Goal: Information Seeking & Learning: Learn about a topic

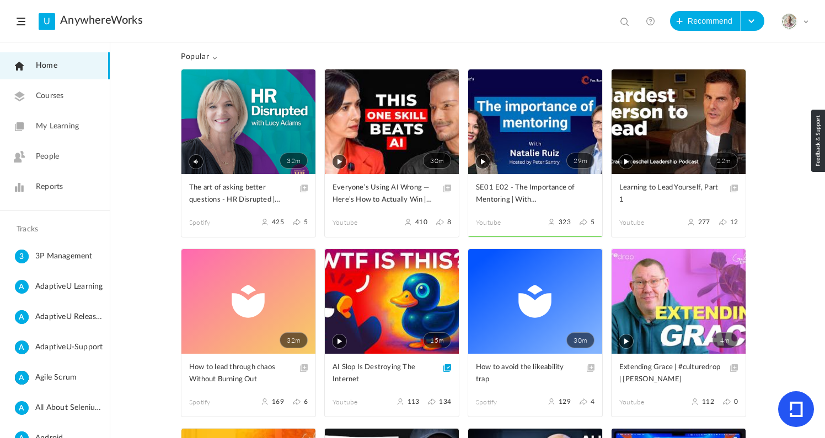
click at [625, 21] on span at bounding box center [625, 22] width 11 height 11
paste input "https://www.youtube.com/watch?v=HsLgZzgpz9Y"
type input "https://www.youtube.com/watch?v=HsLgZzgpz9Y"
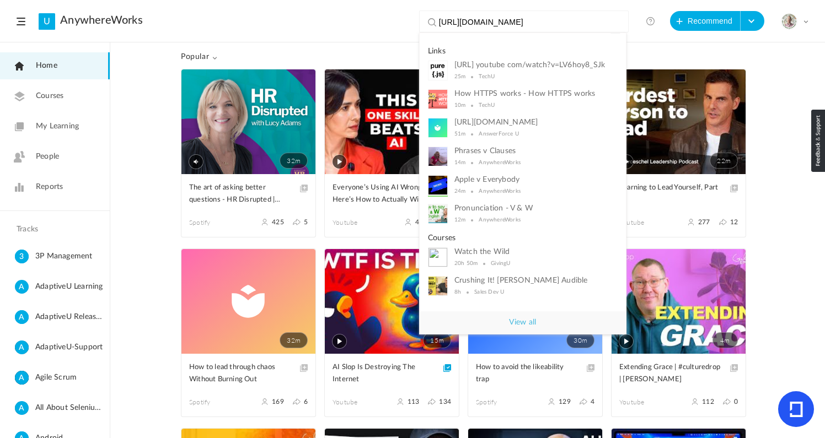
click at [499, 24] on input "https://www.youtube.com/watch?v=HsLgZzgpz9Y" at bounding box center [526, 22] width 175 height 22
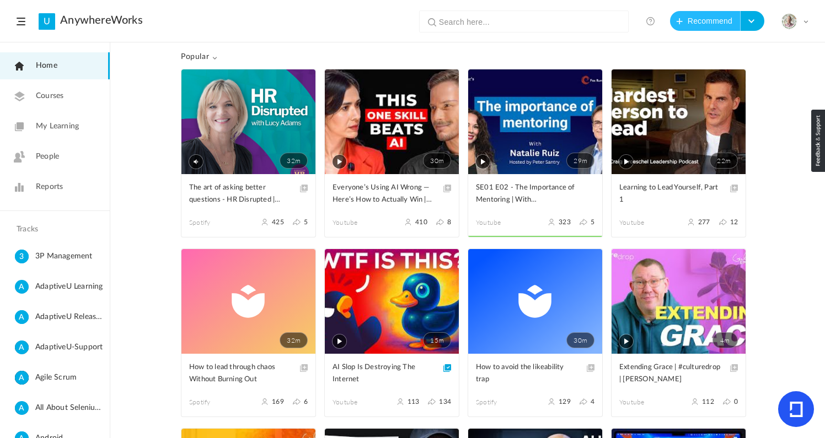
click at [702, 22] on button "Recommend" at bounding box center [705, 21] width 71 height 20
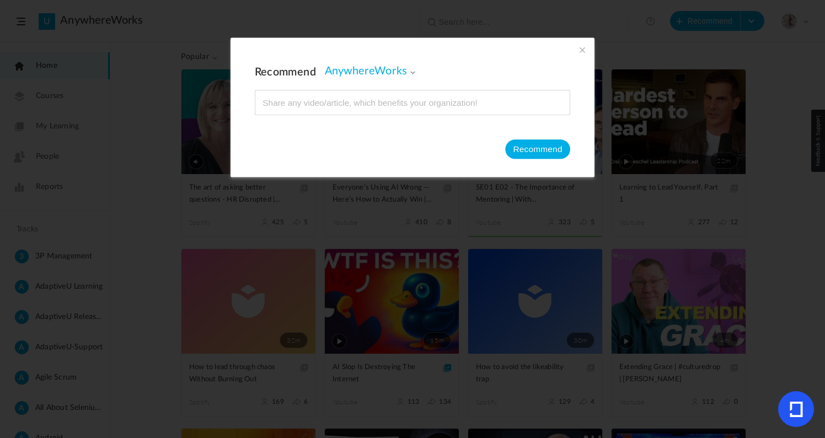
click at [578, 53] on span at bounding box center [582, 50] width 12 height 12
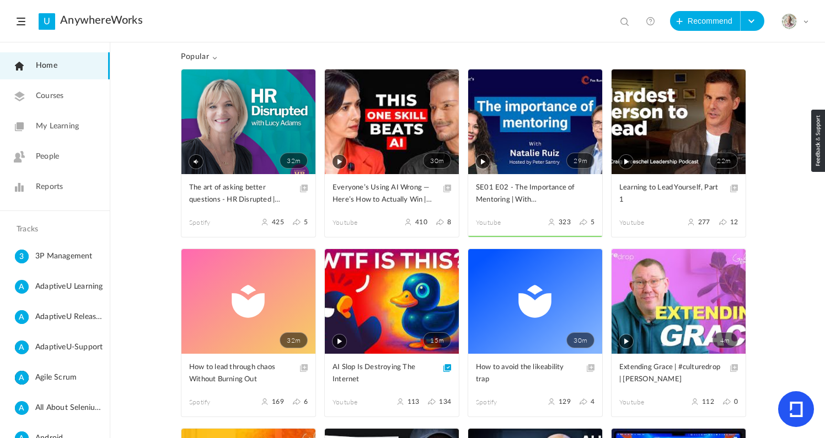
click at [625, 20] on span at bounding box center [625, 22] width 11 height 11
type input "plumber"
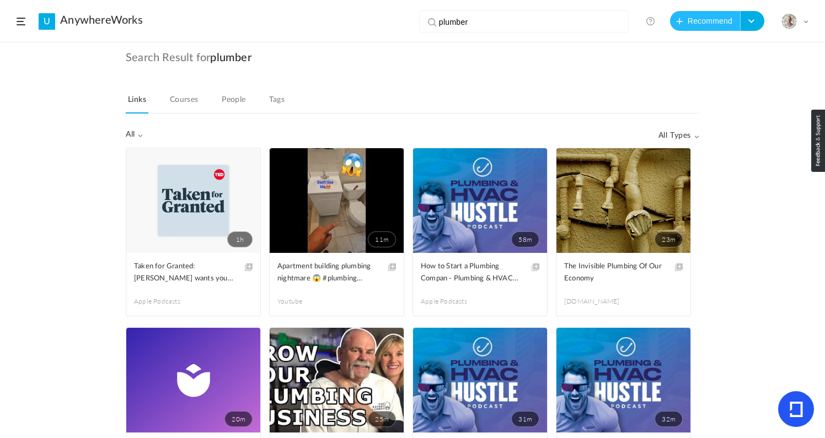
click at [697, 16] on button "Recommend" at bounding box center [705, 21] width 71 height 20
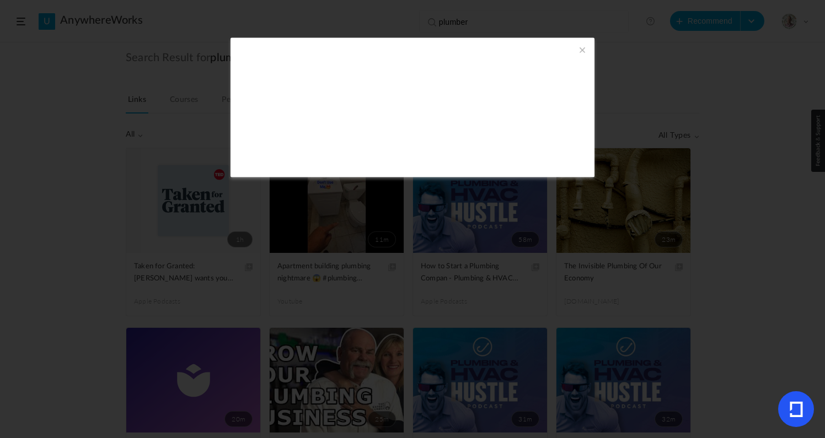
type input "https://www.youtube.com/watch?v=HsLgZzgpz9Y"
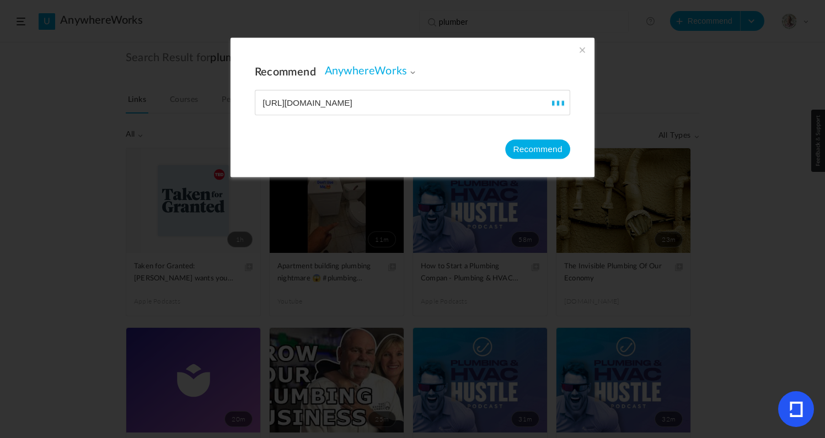
type input "Dave Plummer: Programming, Autism, and Old-School Microsoft Stories | Lex Fridm…"
type input "113"
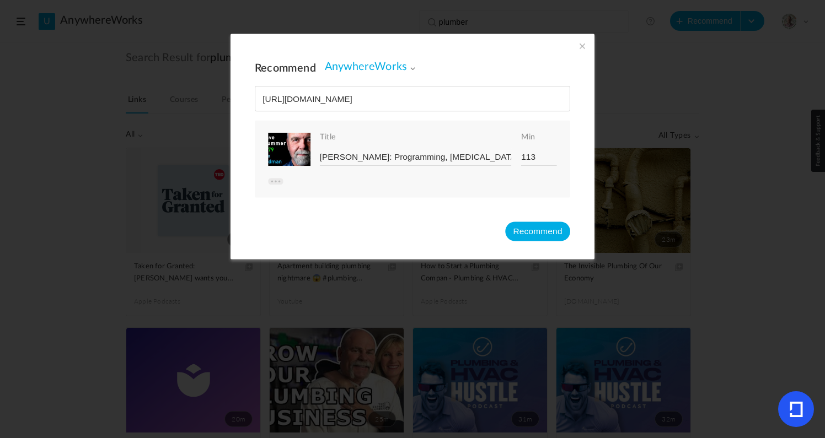
type input "https://www.youtube.com/watch?v=HsLgZzgpz9Y"
click at [534, 227] on button "Recommend" at bounding box center [537, 231] width 65 height 19
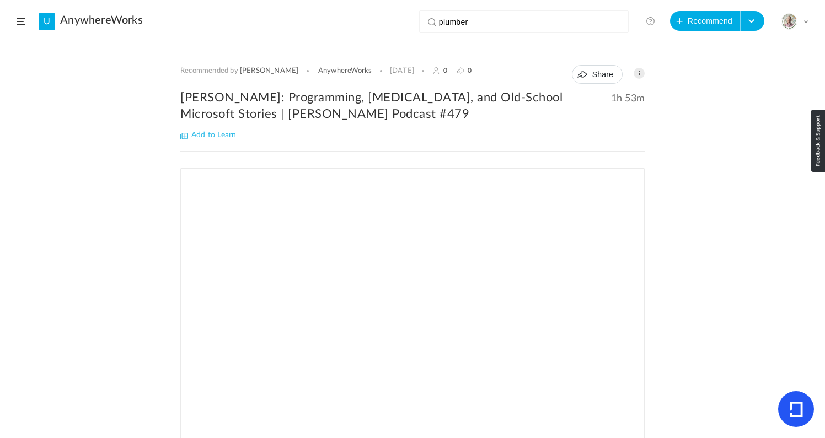
scroll to position [186, 0]
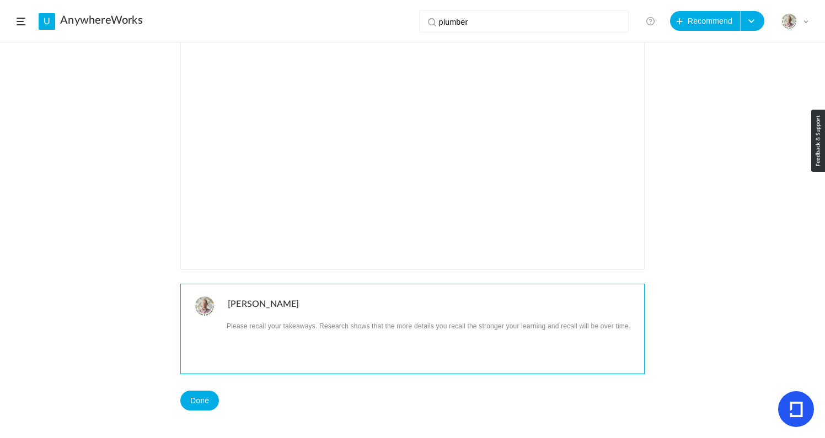
click at [247, 325] on p at bounding box center [432, 326] width 408 height 14
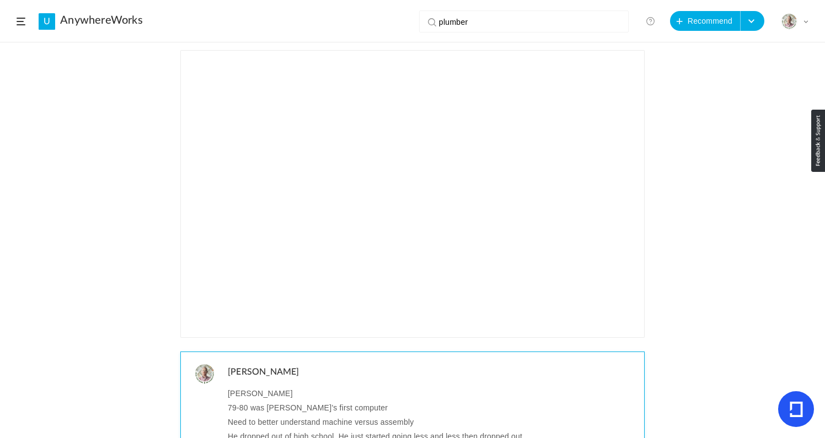
scroll to position [0, 0]
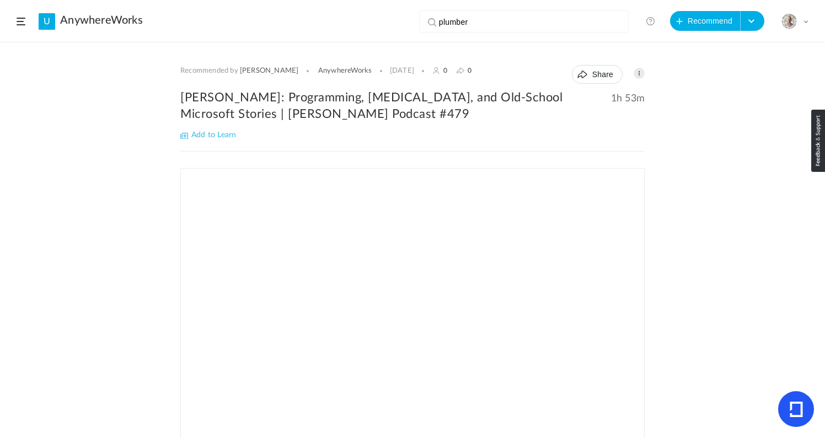
click at [229, 102] on h2 "Dave Plummer: Programming, Autism, and Old-School Microsoft Stories | Lex Fridm…" at bounding box center [412, 105] width 464 height 33
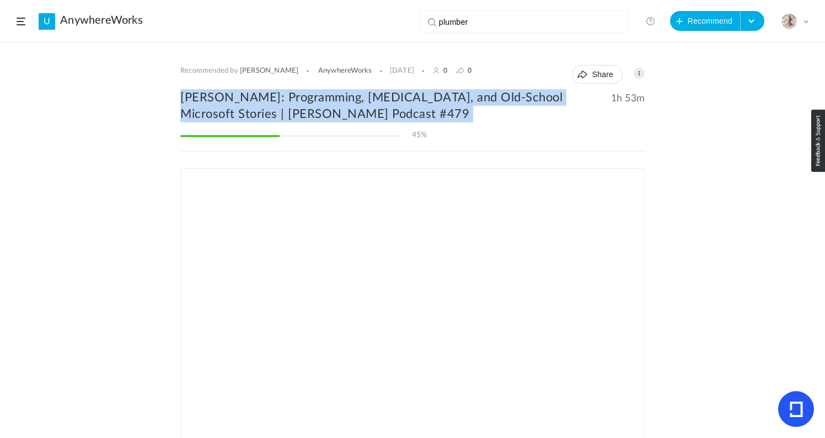
copy div "Dave Plummer: Programming, Autism, and Old-School Microsoft Stories | Lex Fridm…"
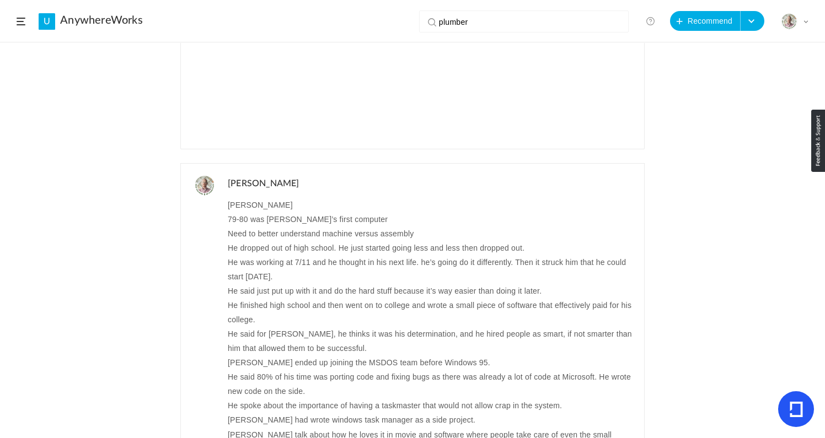
scroll to position [14, 0]
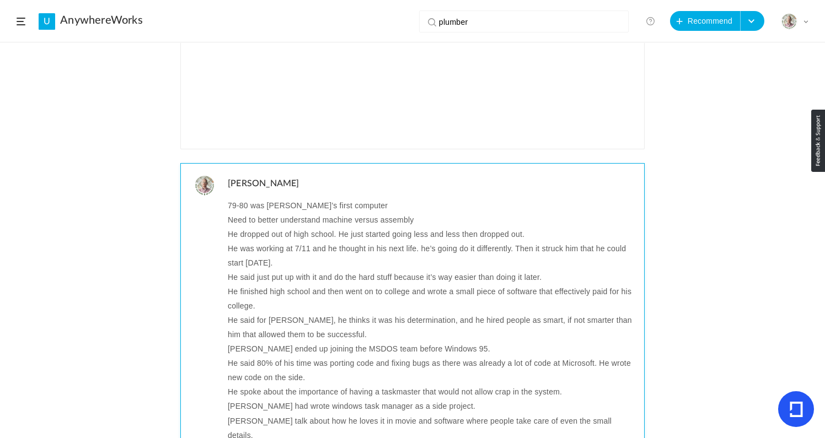
click at [311, 385] on p "He spoke about the importance of having a taskmaster that would not allow crap …" at bounding box center [432, 392] width 408 height 14
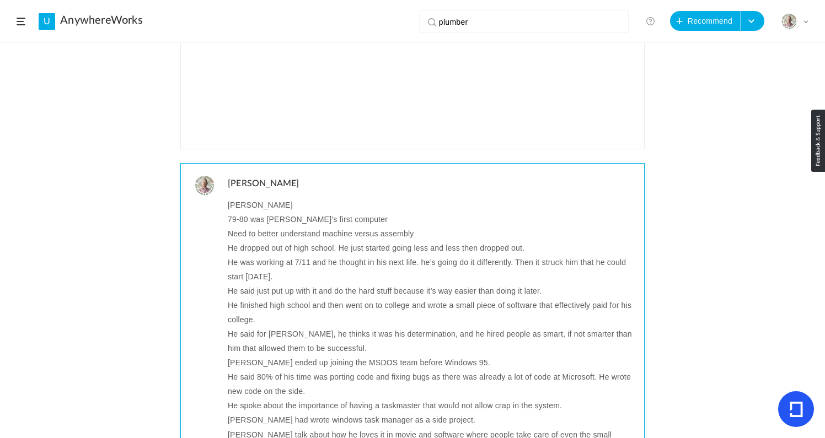
click at [271, 203] on p "Lex David Plumber" at bounding box center [432, 205] width 408 height 14
click at [239, 203] on p "Lex David Plumber" at bounding box center [432, 205] width 408 height 14
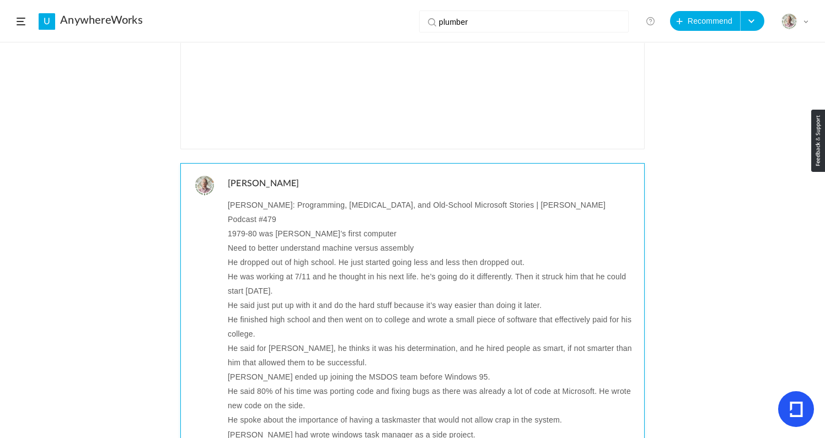
click at [247, 227] on p "1979-80 was David’s first computer" at bounding box center [432, 234] width 408 height 14
drag, startPoint x: 453, startPoint y: 231, endPoint x: 321, endPoint y: 236, distance: 131.8
click at [321, 241] on p "Need to better understand machine versus assembly" at bounding box center [432, 248] width 408 height 14
copy p "machine versus assembly"
click at [488, 227] on p "1979-1980 was David’s first computer" at bounding box center [432, 234] width 408 height 14
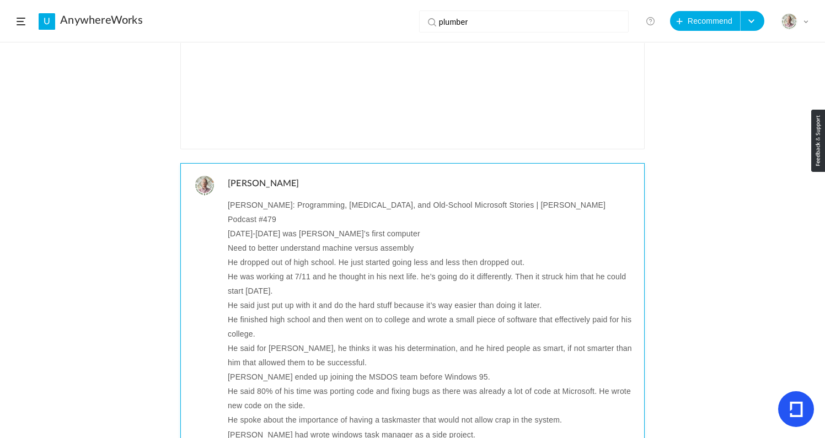
click at [229, 255] on p "He dropped out of high school. He just started going less and less then dropped…" at bounding box center [432, 262] width 408 height 14
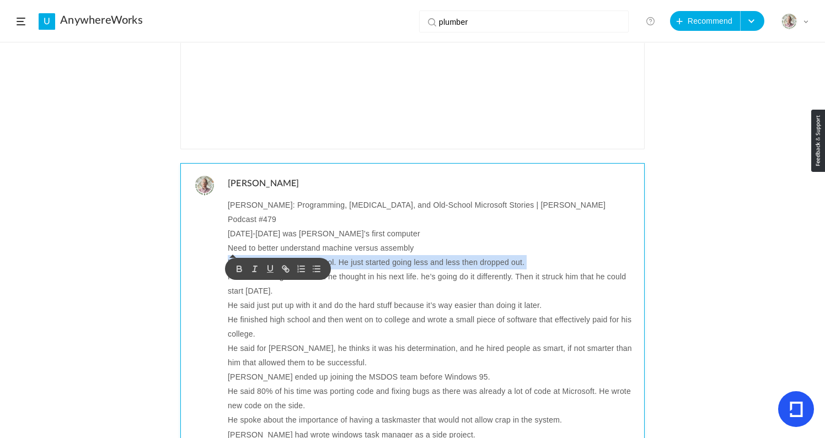
click at [229, 255] on p "He dropped out of high school. He just started going less and less then dropped…" at bounding box center [432, 262] width 408 height 14
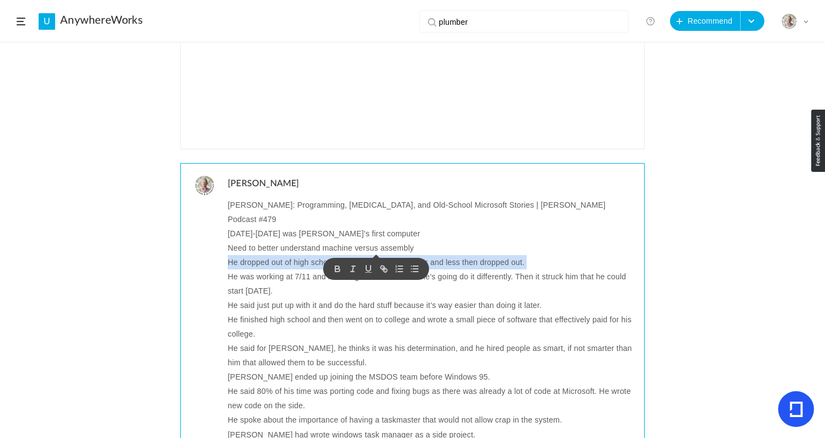
copy p "He dropped out of high school. He just started going less and less then dropped…"
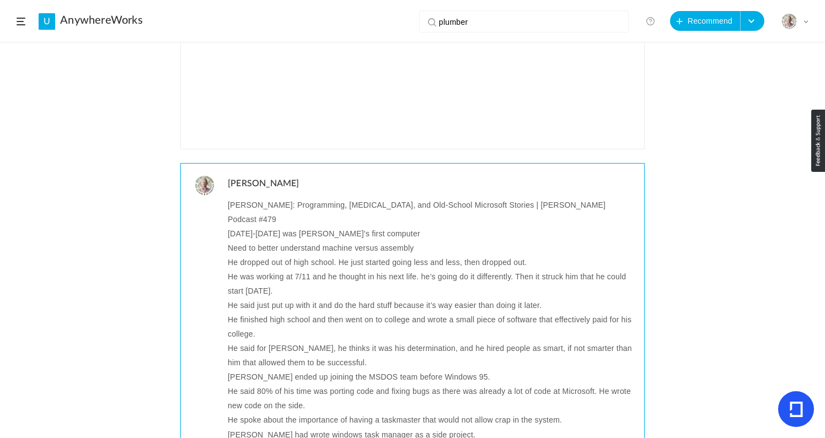
click at [494, 270] on p "He was working at 7/11 and he thought in his next life. he’s going do it differ…" at bounding box center [432, 284] width 408 height 29
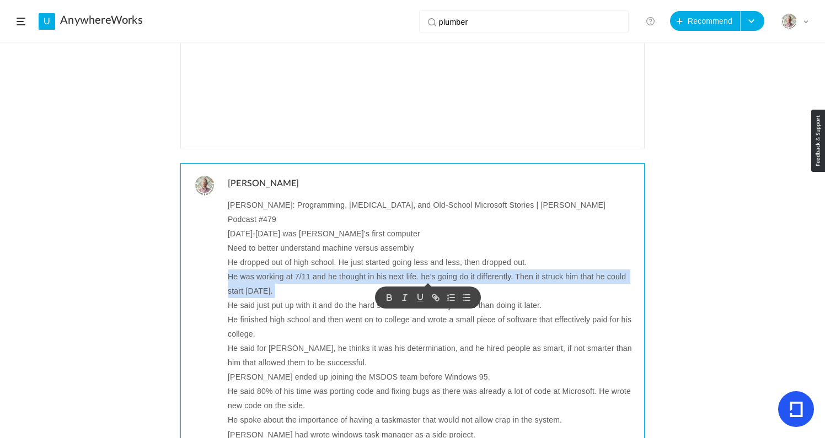
copy p "He was working at 7/11 and he thought in his next life. he’s going do it differ…"
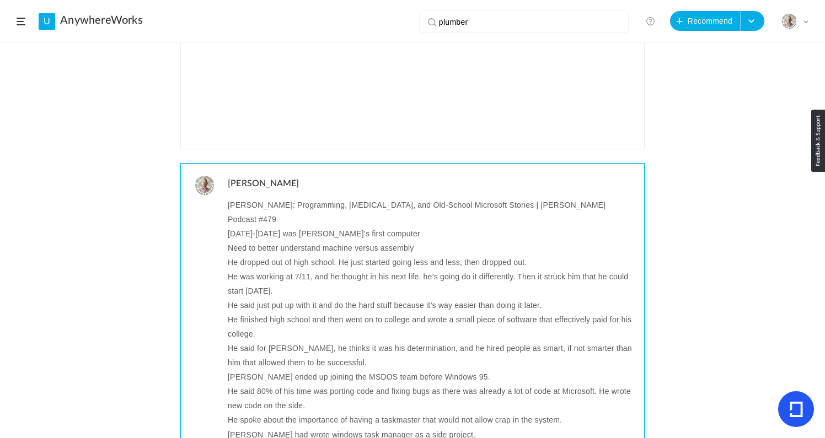
click at [416, 270] on p "He was working at 7/11, and he thought in his next life. he’s going do it diffe…" at bounding box center [432, 284] width 408 height 29
click at [305, 298] on p "He said just put up with it and do the hard stuff because it’s way easier than …" at bounding box center [432, 305] width 408 height 14
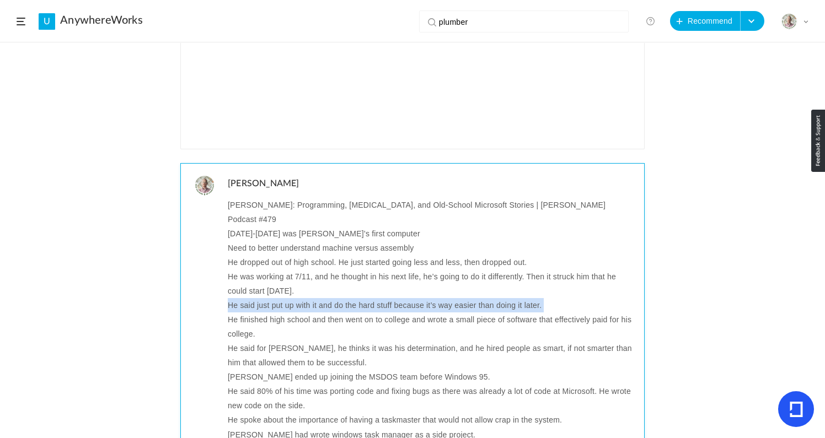
click at [305, 298] on p "He said just put up with it and do the hard stuff because it’s way easier than …" at bounding box center [432, 305] width 408 height 14
copy p "He said just put up with it and do the hard stuff because it’s way easier than …"
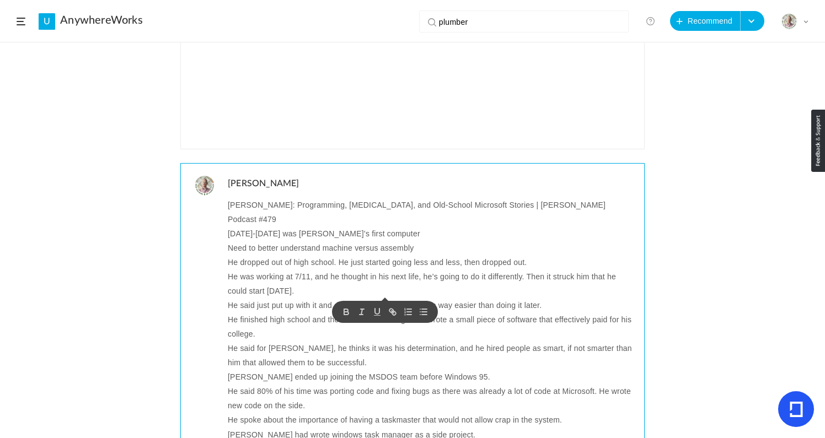
click at [290, 313] on p "He finished high school and then went on to college and wrote a small piece of …" at bounding box center [432, 327] width 408 height 29
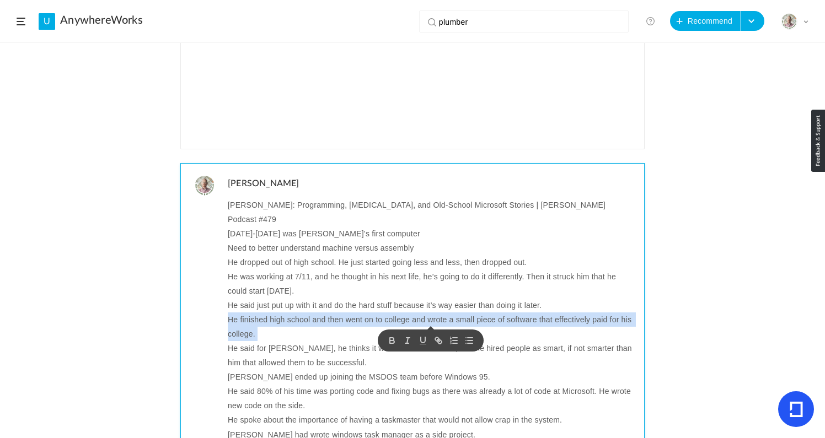
copy p "He finished high school and then went on to college and wrote a small piece of …"
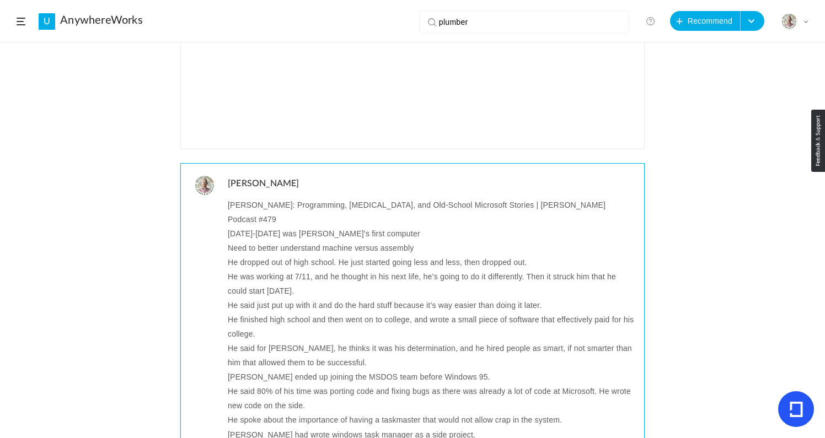
click at [288, 341] on p "He said for Bill Gates, he thinks it was his determination, and he hired people…" at bounding box center [432, 355] width 408 height 29
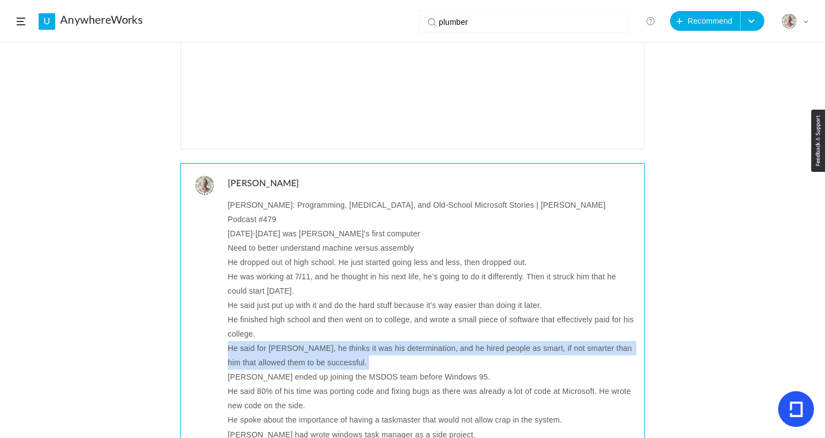
click at [288, 341] on p "He said for Bill Gates, he thinks it was his determination, and he hired people…" at bounding box center [432, 355] width 408 height 29
copy p "He said for Bill Gates, he thinks it was his determination, and he hired people…"
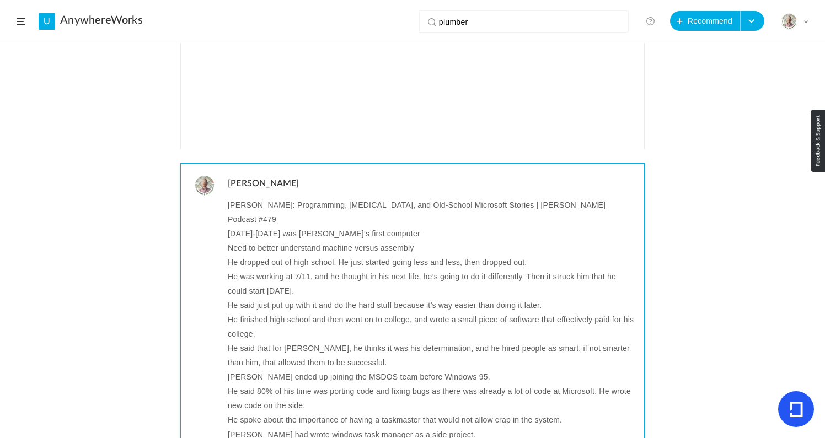
click at [261, 370] on p "Dave ended up joining the MSDOS team before Windows 95." at bounding box center [432, 377] width 408 height 14
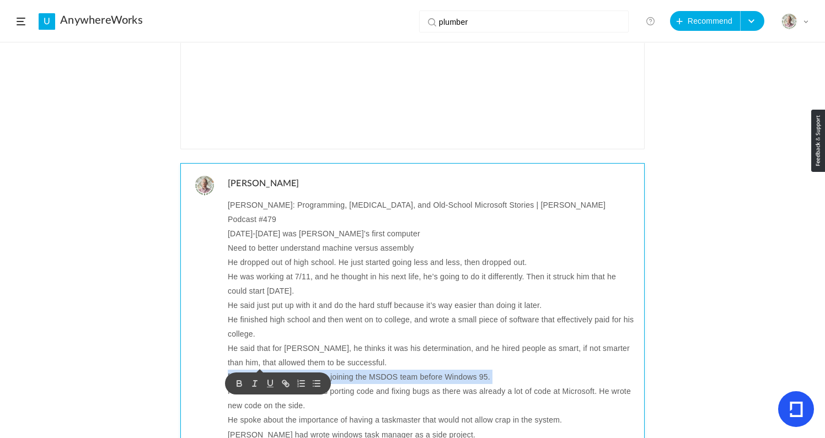
click at [261, 370] on p "Dave ended up joining the MSDOS team before Windows 95." at bounding box center [432, 377] width 408 height 14
copy p "Dave ended up joining the MSDOS team before Windows 95."
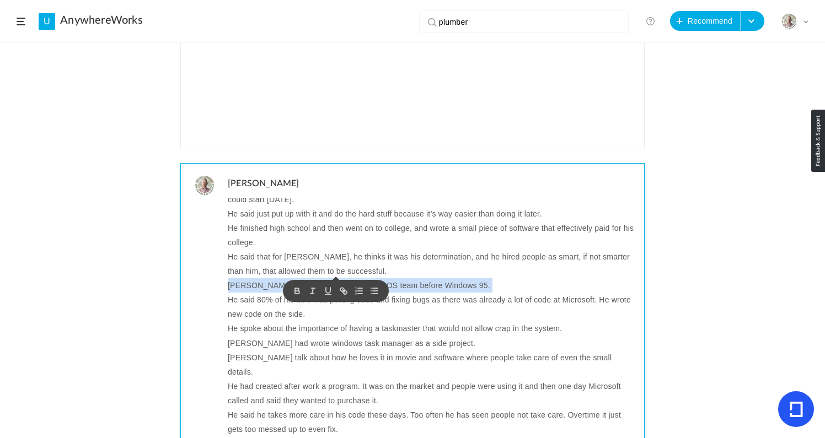
scroll to position [93, 0]
click at [271, 292] on p "He said 80% of his time was porting code and fixing bugs as there was already a…" at bounding box center [432, 306] width 408 height 29
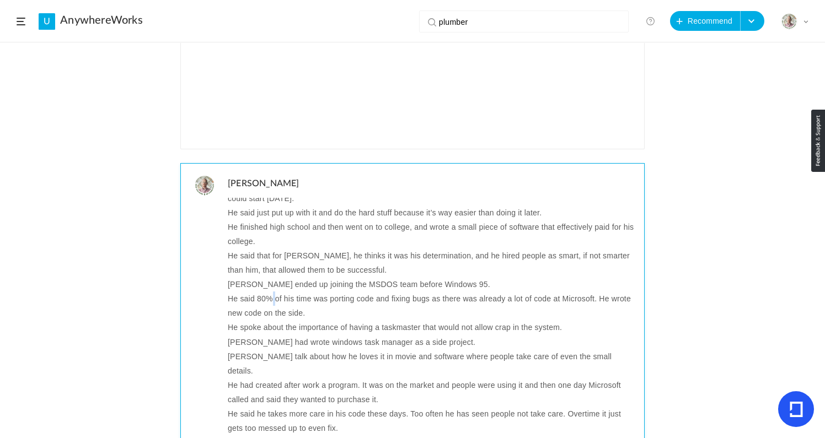
click at [271, 292] on p "He said 80% of his time was porting code and fixing bugs as there was already a…" at bounding box center [432, 306] width 408 height 29
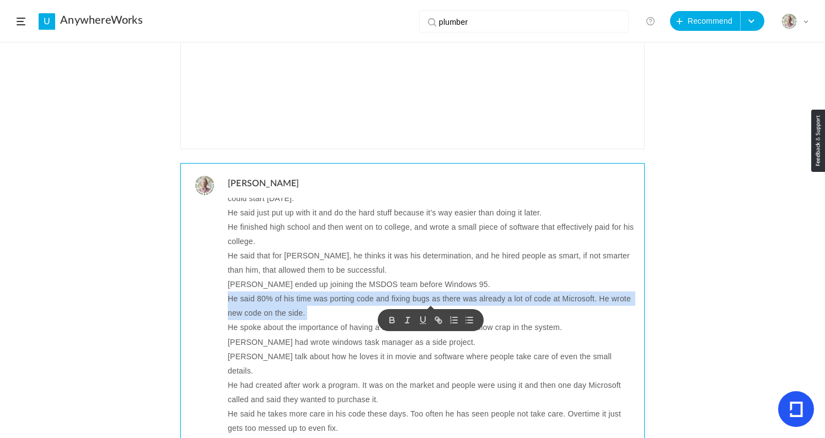
copy p "He said 80% of his time was porting code and fixing bugs as there was already a…"
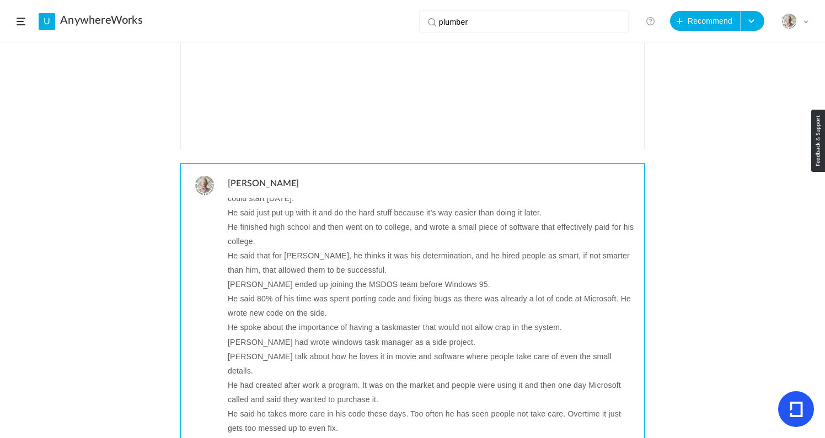
click at [267, 320] on p "He spoke about the importance of having a taskmaster that would not allow crap …" at bounding box center [432, 327] width 408 height 14
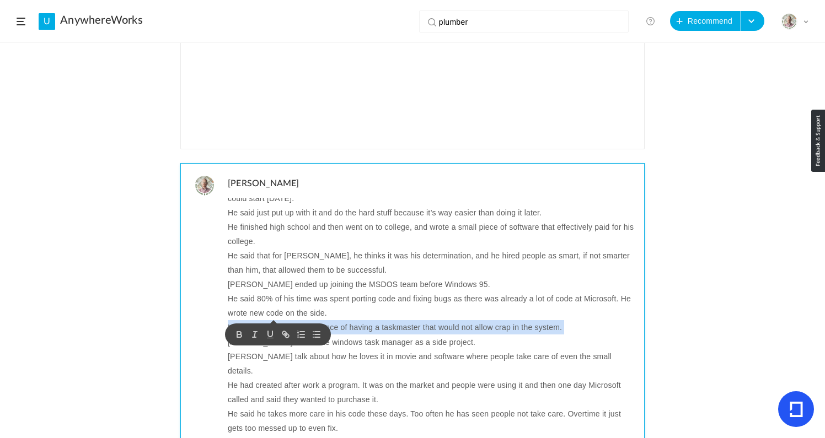
click at [267, 320] on p "He spoke about the importance of having a taskmaster that would not allow crap …" at bounding box center [432, 327] width 408 height 14
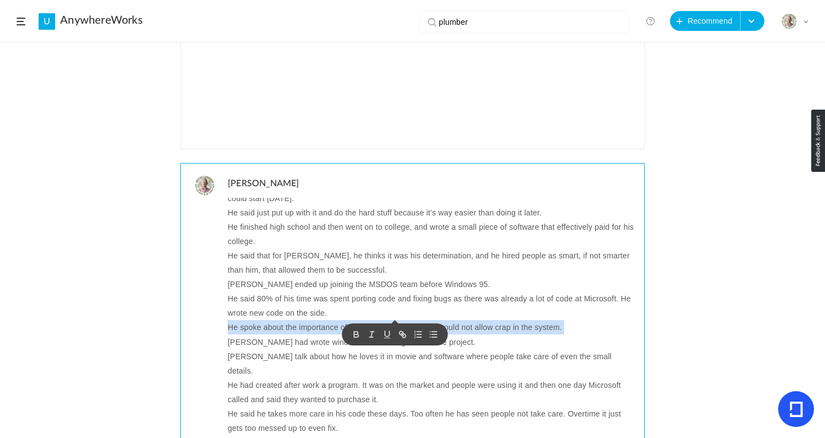
copy p "He spoke about the importance of having a taskmaster that would not allow crap …"
click at [443, 320] on p "He spoke about the importance of having a taskmaster that would not allow crap …" at bounding box center [432, 327] width 408 height 14
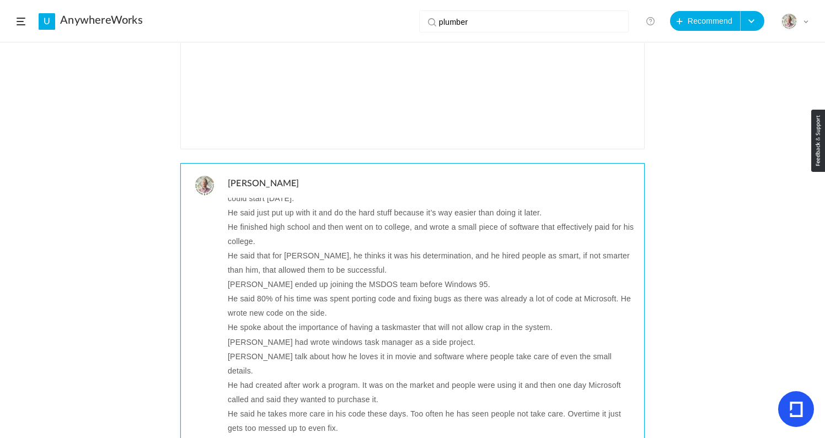
click at [241, 335] on p "Dave had wrote windows task manager as a side project." at bounding box center [432, 342] width 408 height 14
click at [254, 349] on p "Lex talk about how he loves it in movie and software where people take care of …" at bounding box center [432, 363] width 408 height 29
click at [362, 335] on p "Dave had wrote windows task manager as a side project." at bounding box center [432, 342] width 408 height 14
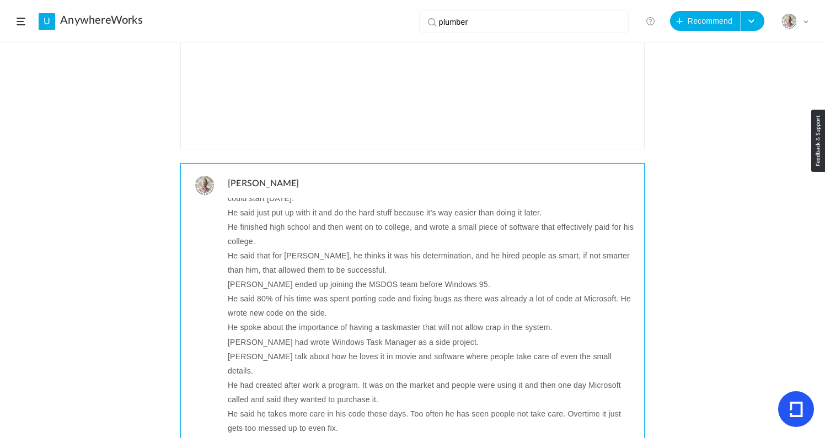
click at [370, 335] on p "Dave had wrote Windows Task Manager as a side project." at bounding box center [432, 342] width 408 height 14
click at [271, 349] on p "Lex talk about how he loves it in movie and software where people take care of …" at bounding box center [432, 363] width 408 height 29
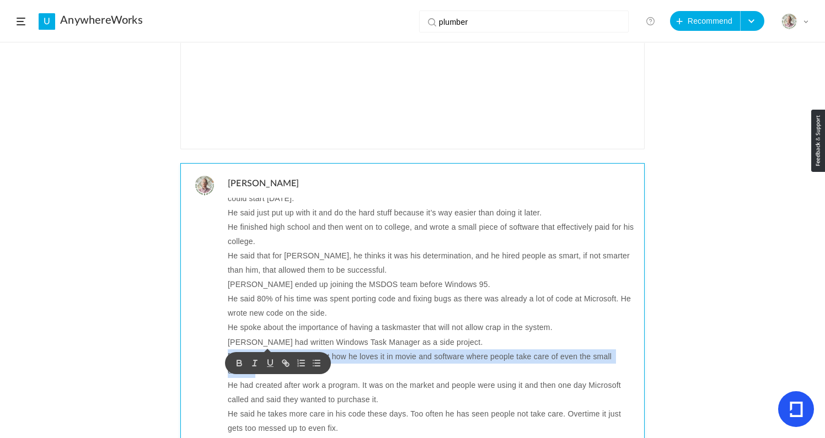
click at [271, 349] on p "Lex talk about how he loves it in movie and software where people take care of …" at bounding box center [432, 363] width 408 height 29
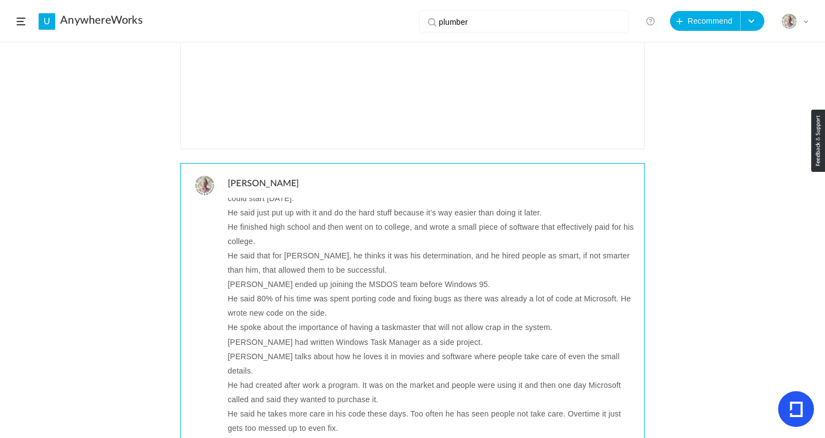
click at [380, 349] on p "Lex talks about how he loves it in movies and software where people take care o…" at bounding box center [432, 363] width 408 height 29
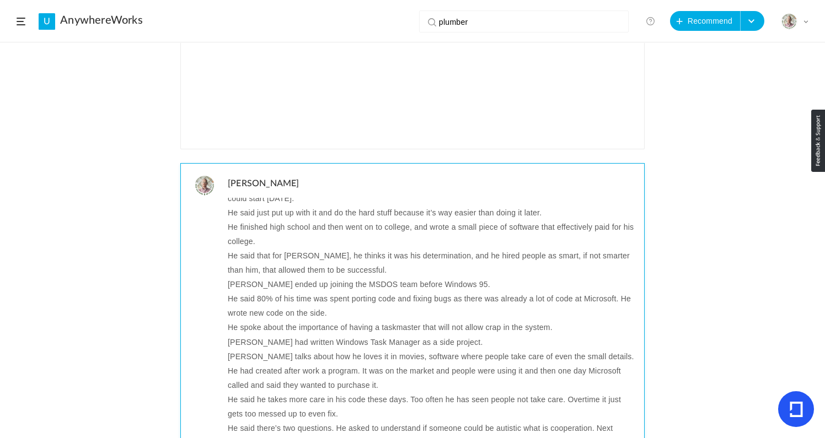
click at [405, 349] on p "Lex talks about how he loves it in movies, software where people take care of e…" at bounding box center [432, 356] width 408 height 14
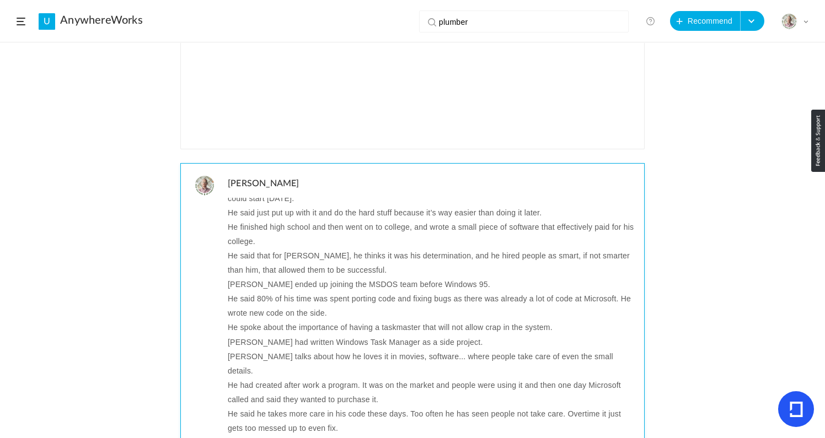
click at [398, 378] on p "He had created after work a program. It was on the market and people were using…" at bounding box center [432, 392] width 408 height 29
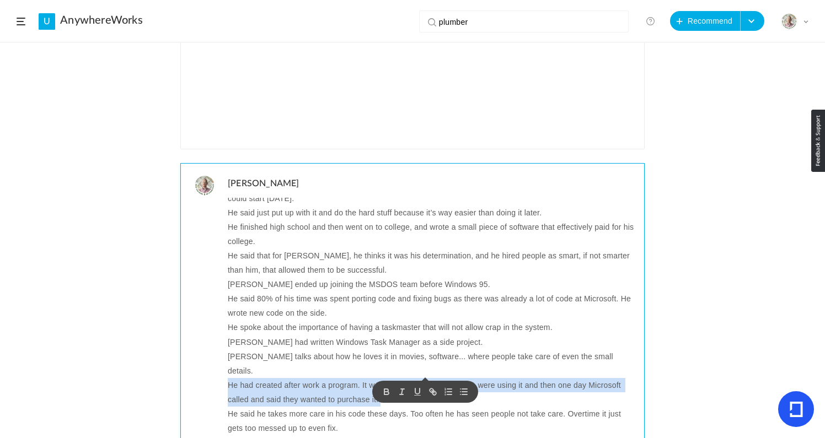
click at [278, 378] on p "He had created after work a program. It was on the market and people were using…" at bounding box center [432, 392] width 408 height 29
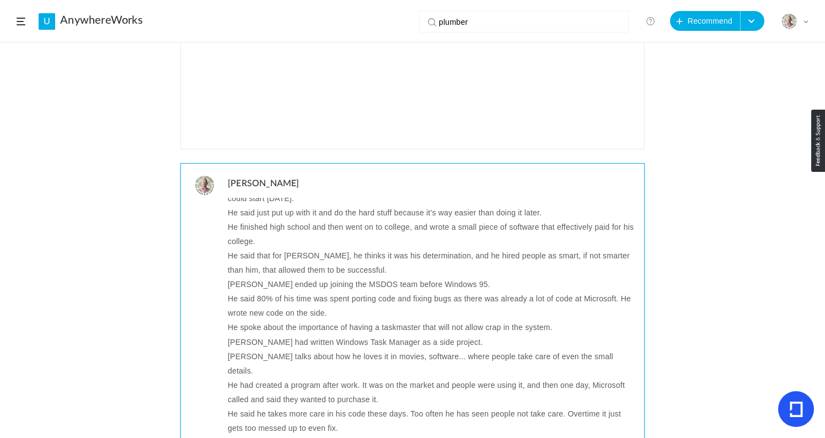
click at [322, 407] on p "He said he takes more care in his code these days. Too often he has seen people…" at bounding box center [432, 421] width 408 height 29
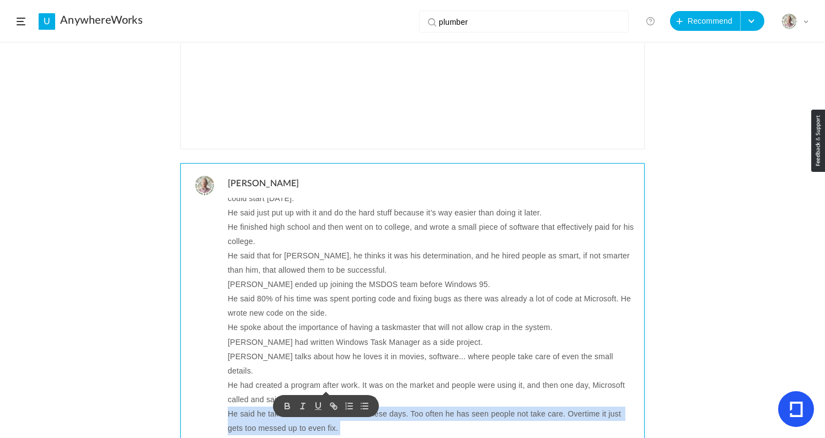
click at [322, 407] on p "He said he takes more care in his code these days. Too often he has seen people…" at bounding box center [432, 421] width 408 height 29
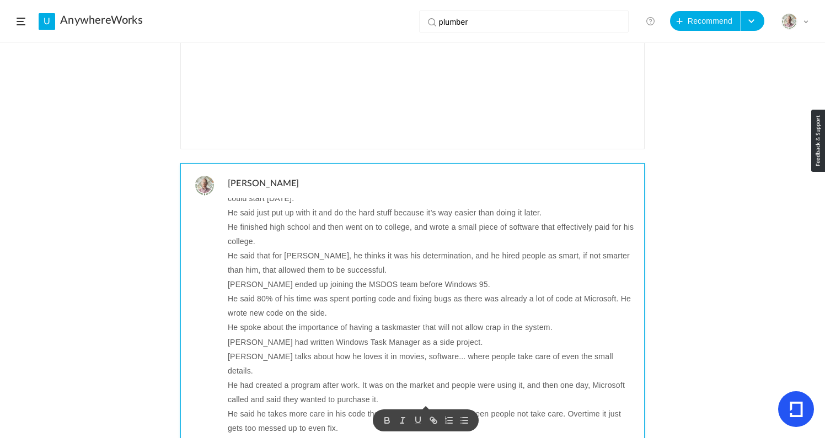
click at [381, 378] on p "He had created a program after work. It was on the market and people were using…" at bounding box center [432, 392] width 408 height 29
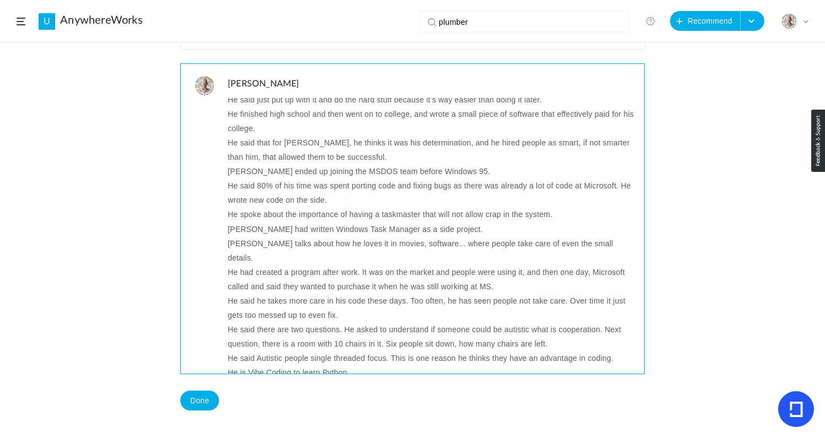
scroll to position [0, 0]
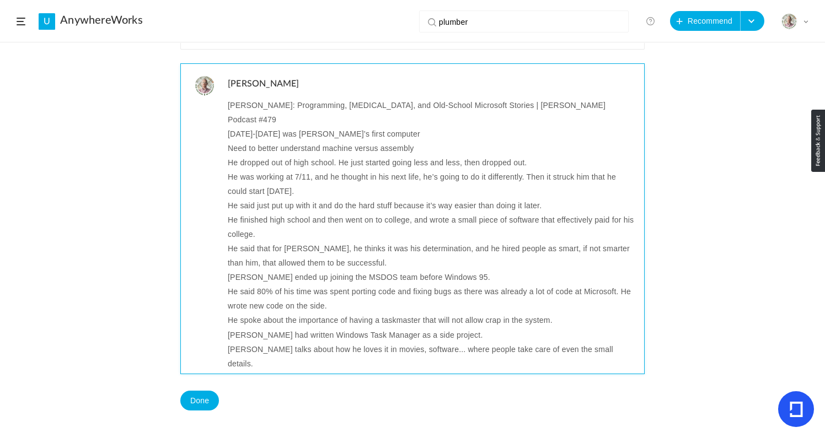
click at [240, 105] on p "Dave Plummer: Programming, Autism, and Old-School Microsoft Stories | Lex Fridm…" at bounding box center [432, 112] width 408 height 29
click at [260, 104] on p "Dave Plummer: Programming, Autism, and Old-School Microsoft Stories | Lex Fridm…" at bounding box center [432, 112] width 408 height 29
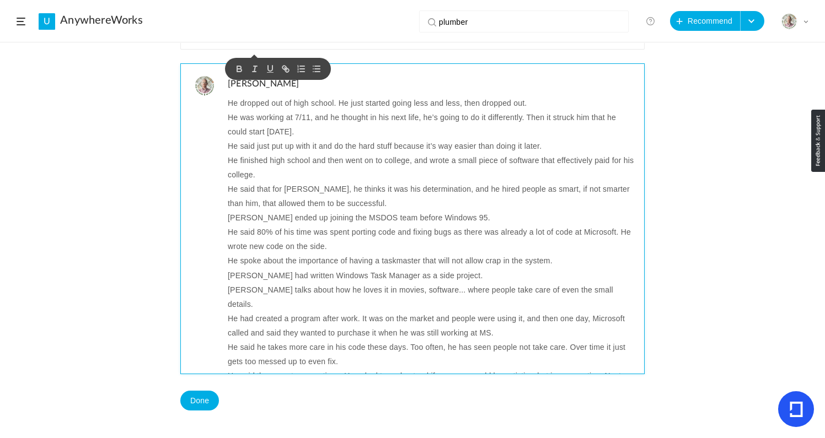
scroll to position [51, 0]
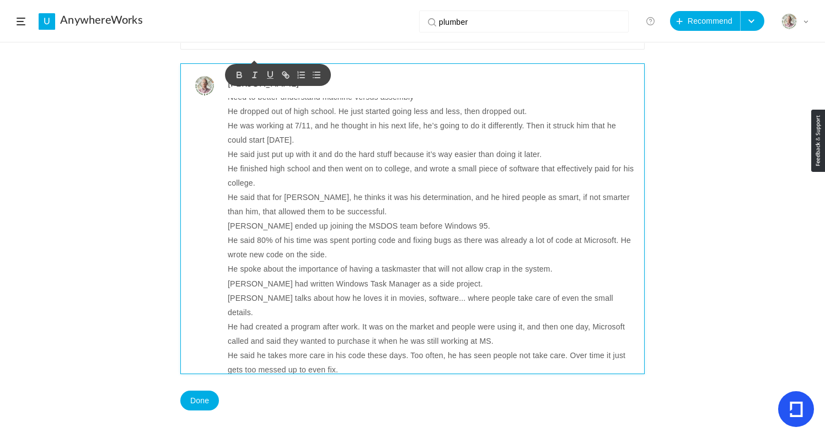
click at [288, 320] on p "He had created a program after work. It was on the market and people were using…" at bounding box center [432, 334] width 408 height 29
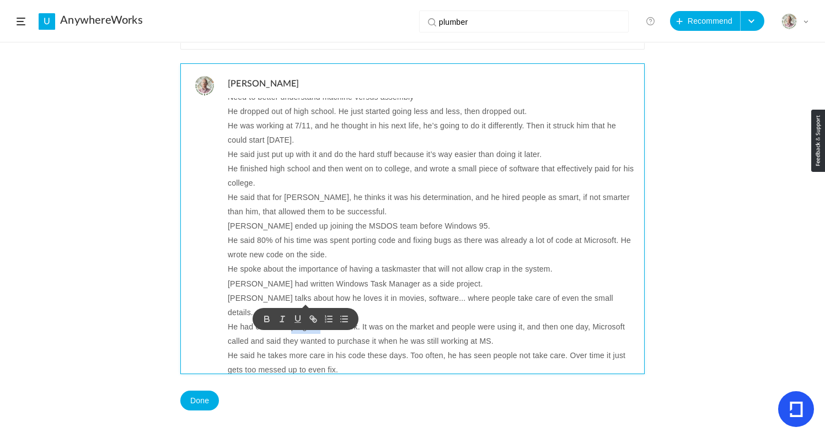
click at [288, 320] on p "He had created a program after work. It was on the market and people were using…" at bounding box center [432, 334] width 408 height 29
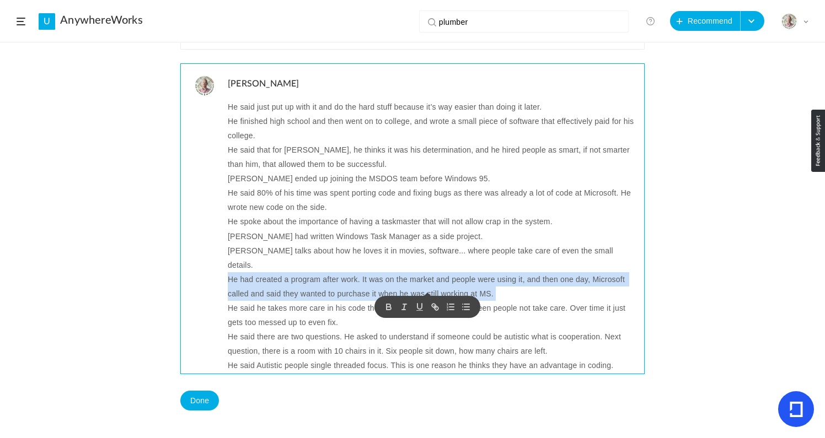
scroll to position [106, 0]
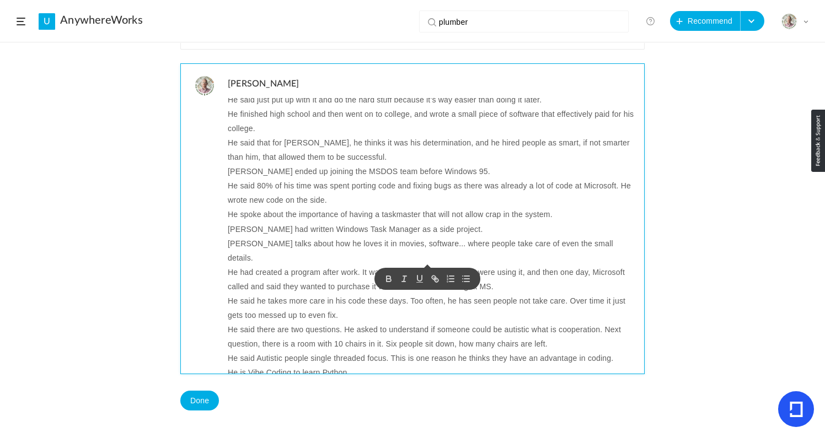
click at [263, 351] on p "He said Autistic people single threaded focus. This is one reason he thinks the…" at bounding box center [432, 358] width 408 height 14
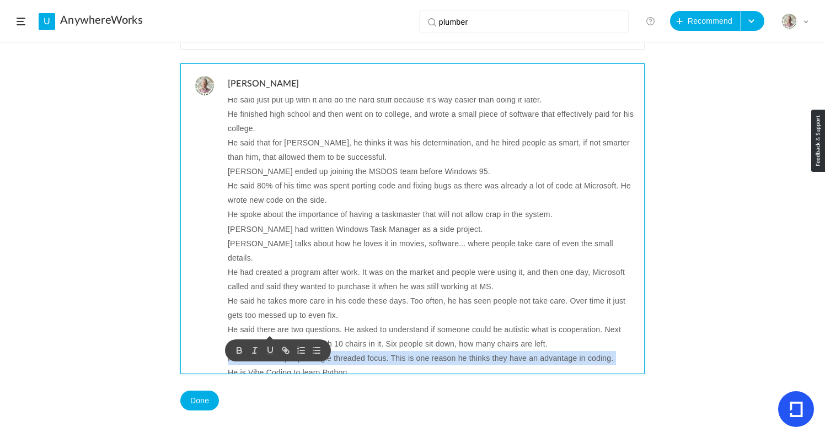
click at [263, 351] on p "He said Autistic people single threaded focus. This is one reason he thinks the…" at bounding box center [432, 358] width 408 height 14
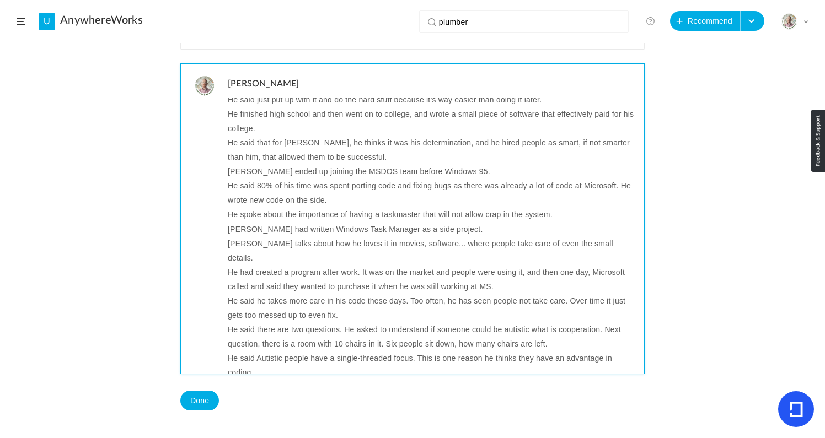
scroll to position [120, 0]
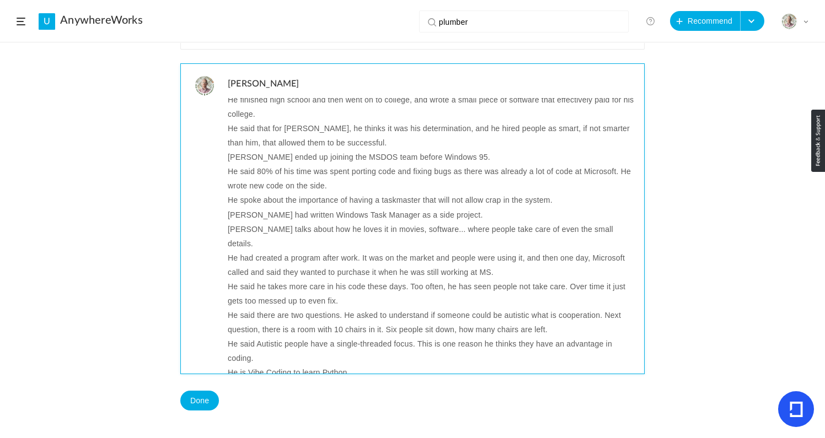
click at [340, 365] on p "He is Vibe Coding to learn Python." at bounding box center [432, 372] width 408 height 14
click at [369, 380] on p "The creator of C++ and their two types of languages the ones people complain ab…" at bounding box center [432, 387] width 408 height 14
click at [297, 380] on p "The creator of C++ and their two types of languages the ones people complain ab…" at bounding box center [432, 387] width 408 height 14
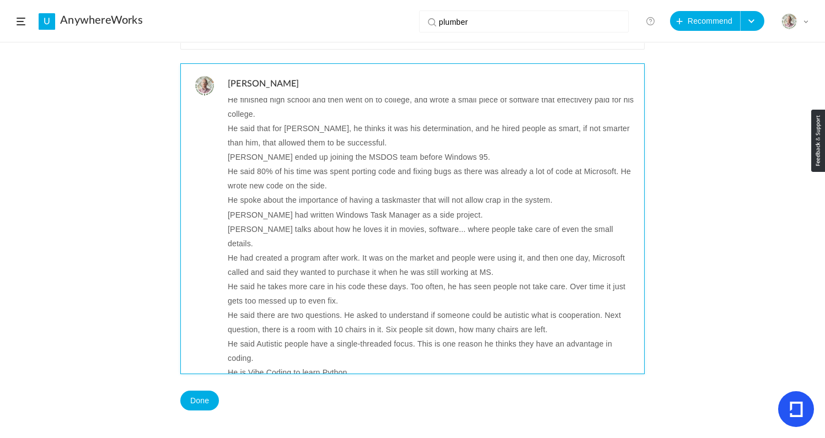
scroll to position [134, 0]
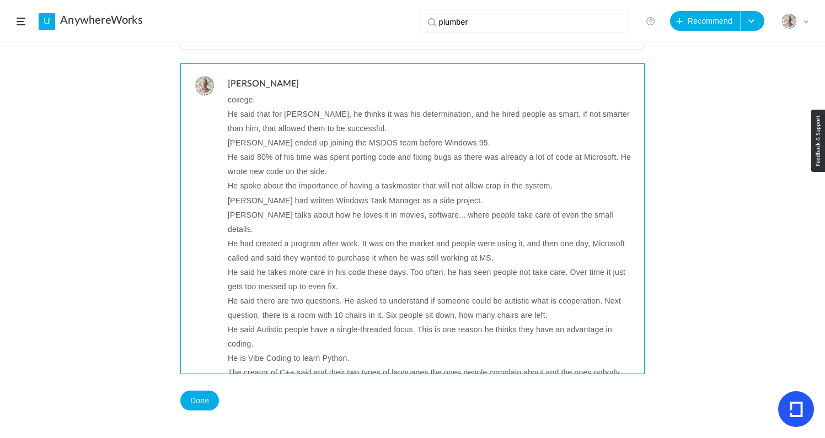
click at [371, 294] on p "He said there are two questions. He asked to understand if someone could be aut…" at bounding box center [432, 308] width 408 height 29
click at [306, 294] on p "He said there are two questions. He asked to understand if someone could be aut…" at bounding box center [432, 308] width 408 height 29
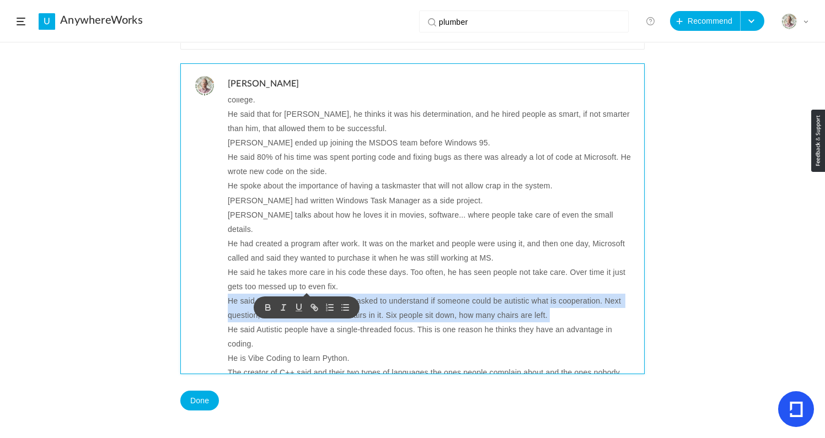
click at [306, 294] on p "He said there are two questions. He asked to understand if someone could be aut…" at bounding box center [432, 308] width 408 height 29
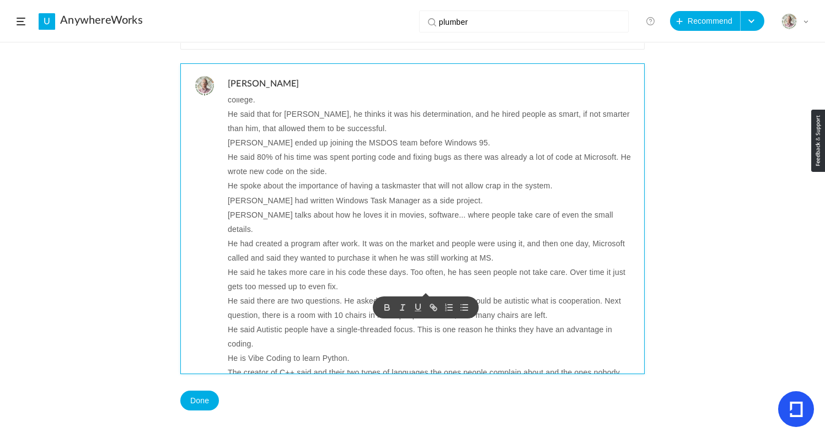
click at [313, 208] on p "Lex talks about how he loves it in movies, software... where people take care o…" at bounding box center [432, 222] width 408 height 29
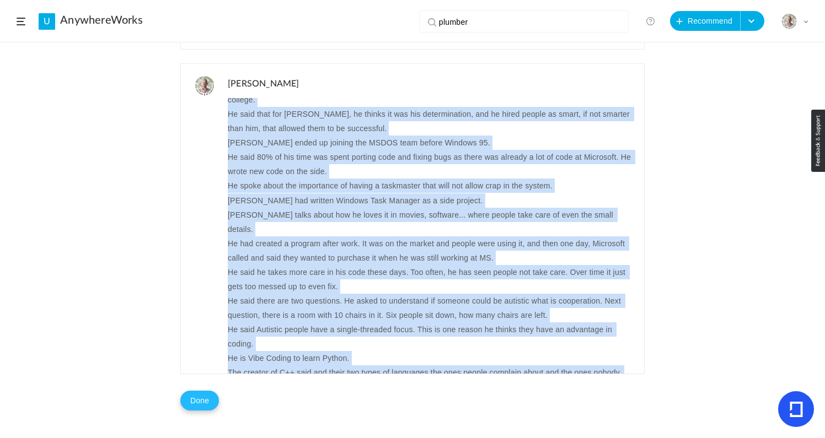
click at [203, 400] on button "Done" at bounding box center [199, 401] width 39 height 20
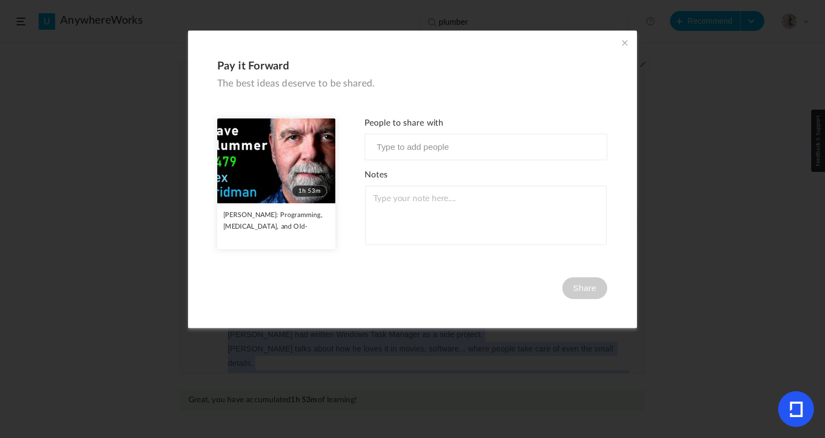
scroll to position [389, 0]
click at [622, 41] on span at bounding box center [624, 42] width 12 height 12
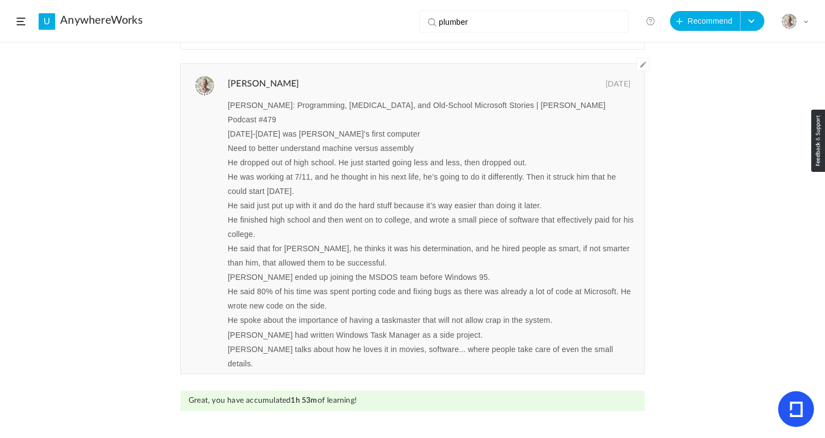
click at [495, 18] on input "plumber" at bounding box center [526, 22] width 175 height 22
paste input "How Netflix builds a culture of excellence"
type input "How Netflix builds a culture of excellence"
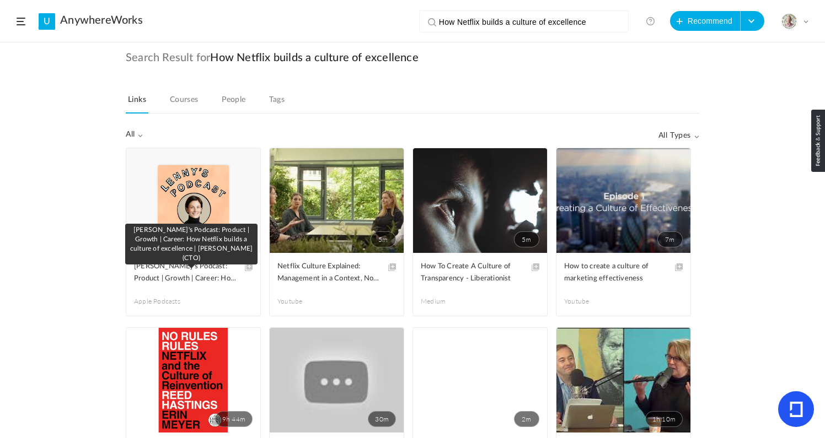
click at [192, 272] on span "‎Lenny's Podcast: Product | Growth | Career: How Netflix builds a culture of ex…" at bounding box center [185, 273] width 102 height 24
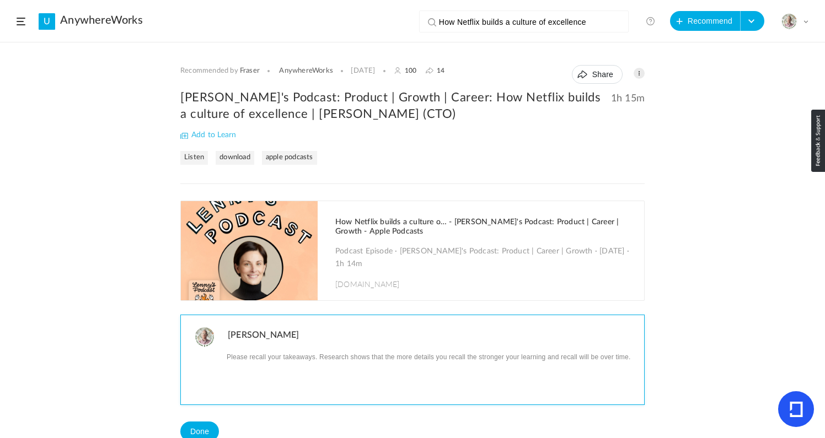
click at [245, 362] on p at bounding box center [432, 356] width 408 height 14
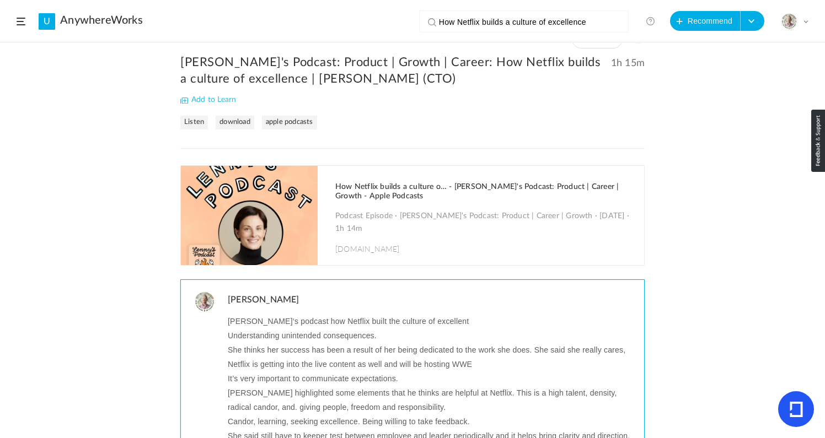
scroll to position [36, 0]
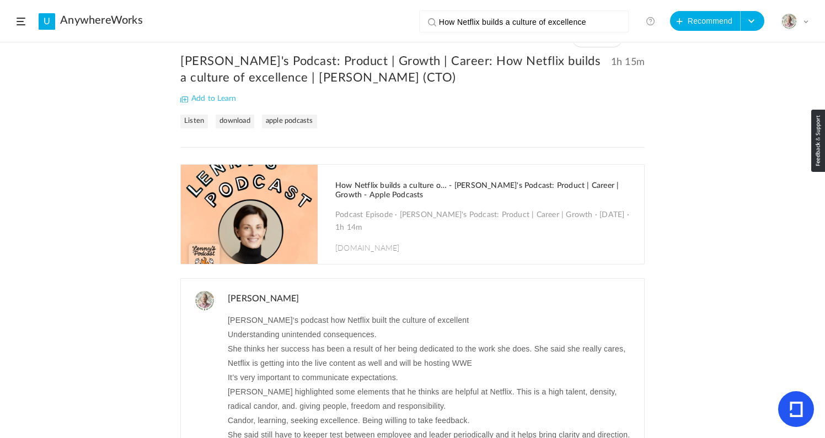
click at [244, 71] on h2 "‎Lenny's Podcast: Product | Growth | Career: How Netflix builds a culture of ex…" at bounding box center [412, 69] width 464 height 33
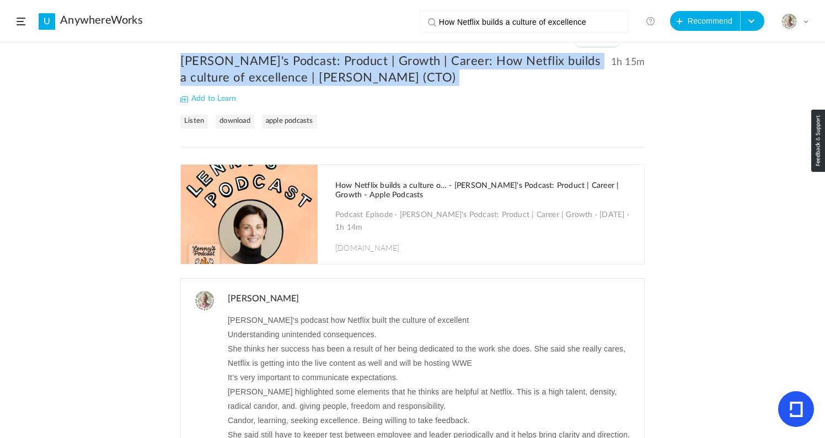
click at [244, 71] on h2 "‎Lenny's Podcast: Product | Growth | Career: How Netflix builds a culture of ex…" at bounding box center [412, 69] width 464 height 33
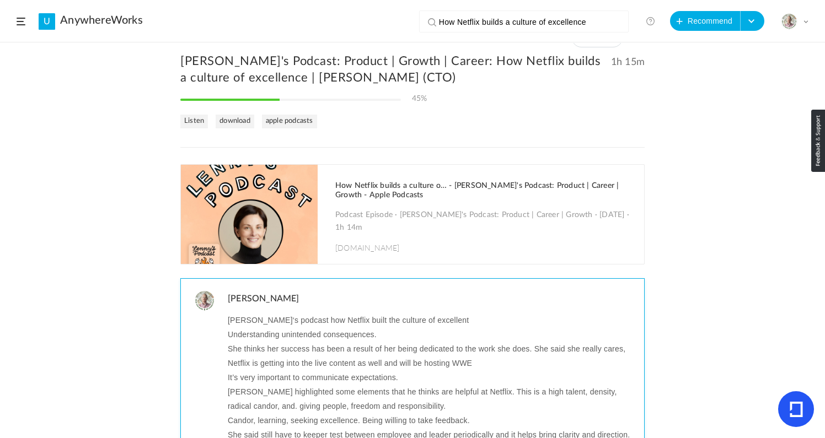
click at [291, 324] on p "Lenny‘s podcast how Netflix built the culture of excellent" at bounding box center [432, 320] width 408 height 14
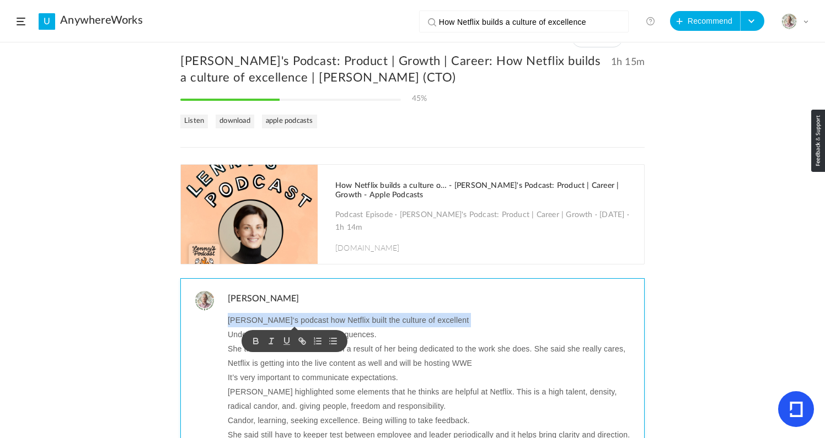
click at [291, 324] on p "Lenny‘s podcast how Netflix built the culture of excellent" at bounding box center [432, 320] width 408 height 14
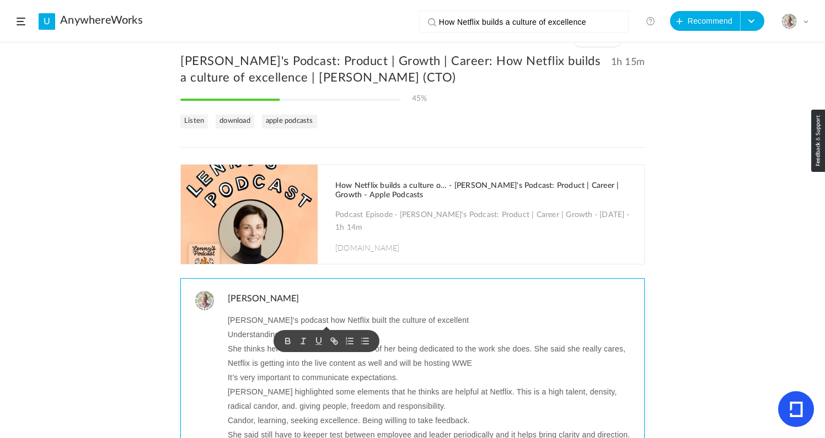
scroll to position [0, 0]
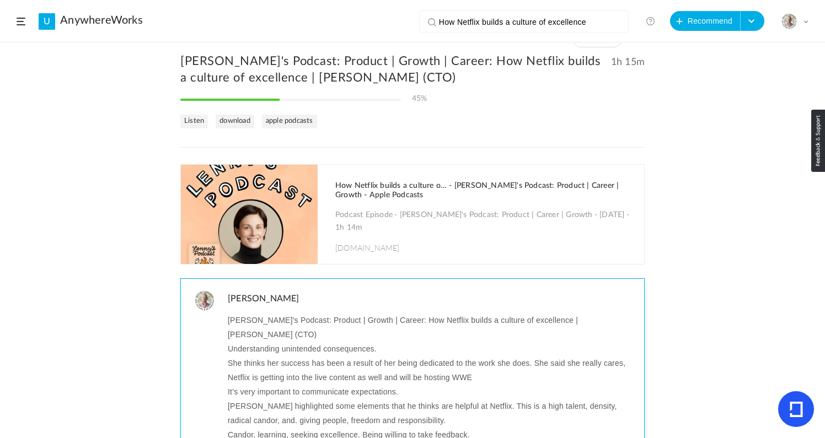
click at [284, 356] on p "She thinks her success has been a result of her being dedicated to the work she…" at bounding box center [432, 363] width 408 height 14
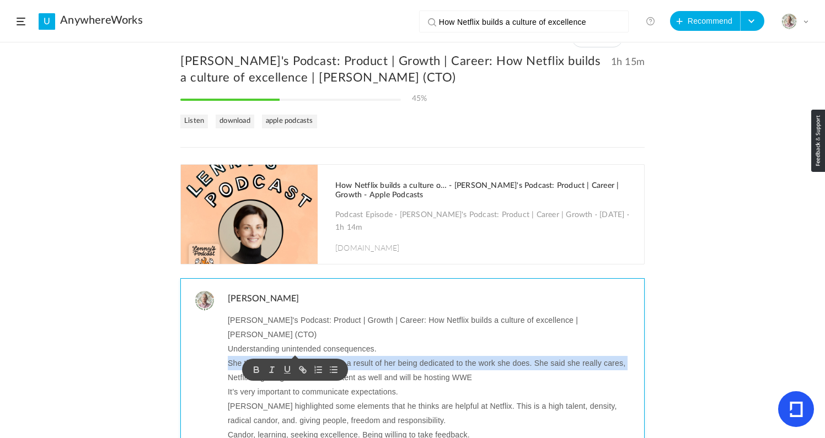
click at [284, 356] on p "She thinks her success has been a result of her being dedicated to the work she…" at bounding box center [432, 363] width 408 height 14
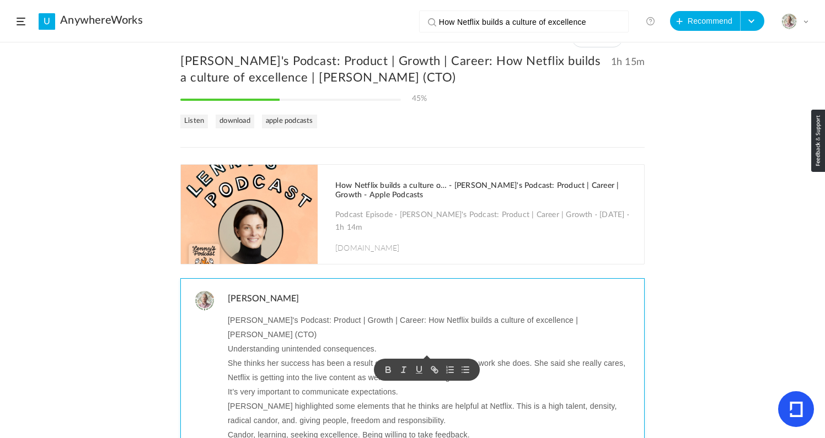
click at [273, 370] on p "Netflix is getting into the live content as well and will be hosting WWE" at bounding box center [432, 377] width 408 height 14
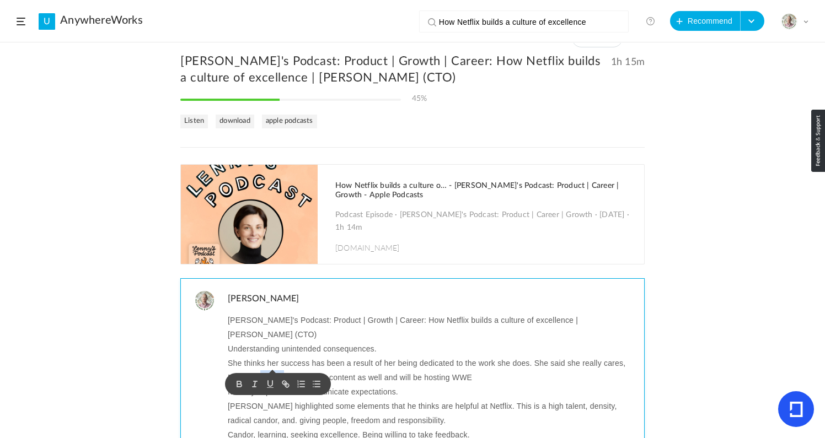
click at [273, 370] on p "Netflix is getting into the live content as well and will be hosting WWE" at bounding box center [432, 377] width 408 height 14
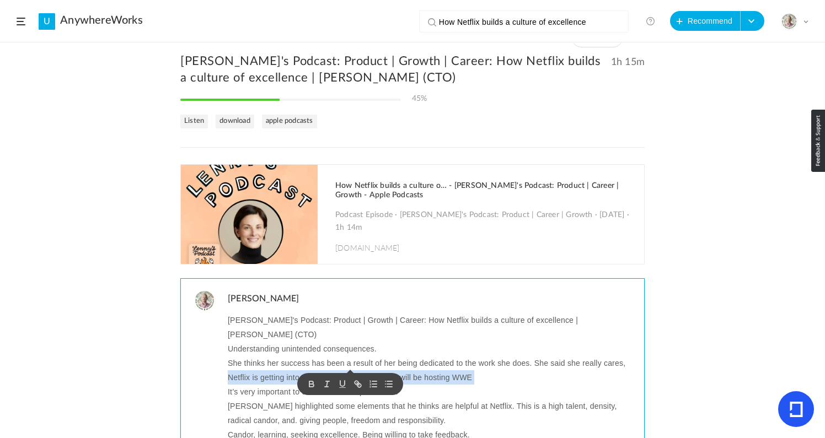
click at [268, 370] on p "Netflix is getting into the live content as well and will be hosting WWE" at bounding box center [432, 377] width 408 height 14
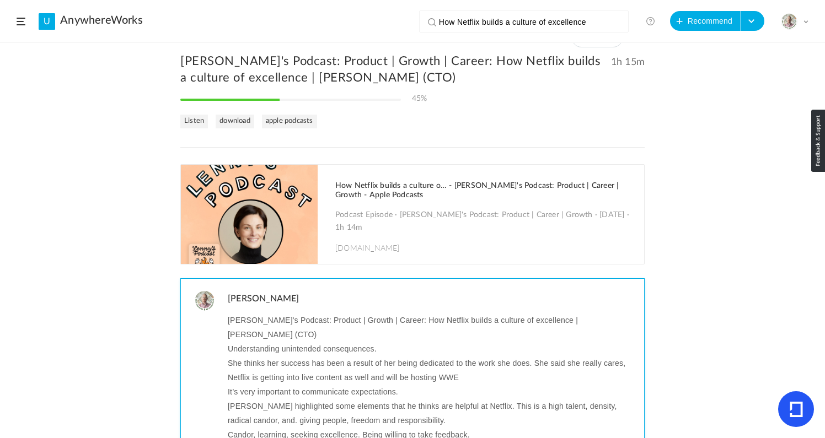
click at [340, 385] on p "It’s very important to communicate expectations." at bounding box center [432, 392] width 408 height 14
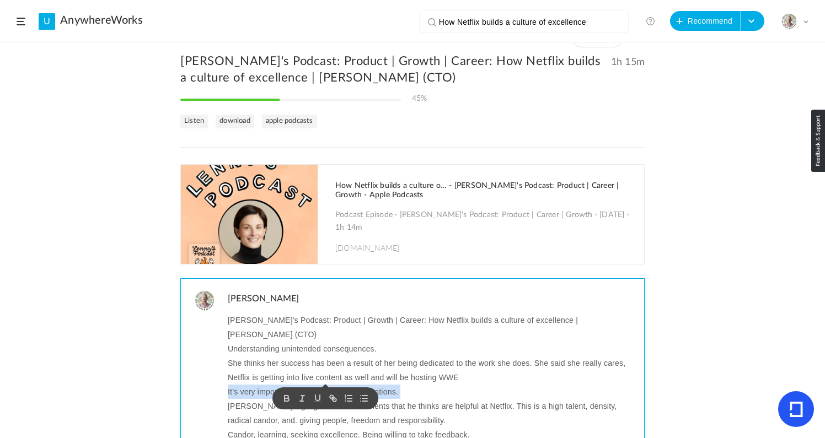
click at [340, 385] on p "It’s very important to communicate expectations." at bounding box center [432, 392] width 408 height 14
click at [412, 399] on p "Lenny highlighted some elements that he thinks are helpful at Netflix. This is …" at bounding box center [432, 413] width 408 height 29
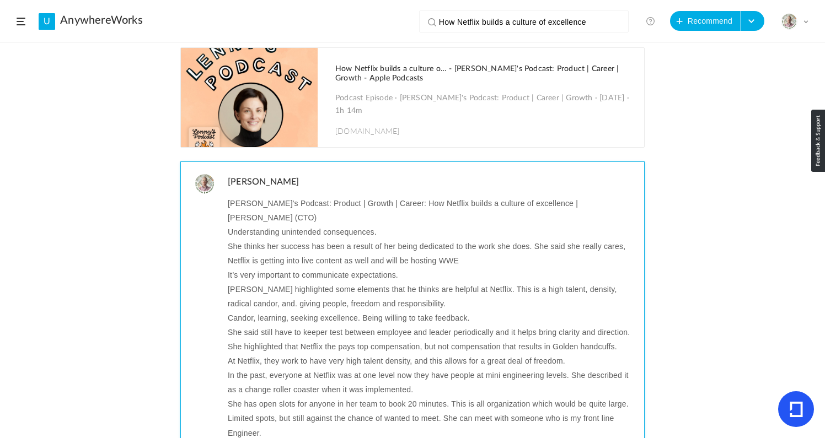
scroll to position [154, 0]
click at [401, 281] on p "Lenny highlighted some elements that he thinks are helpful at Netflix. This is …" at bounding box center [432, 295] width 408 height 29
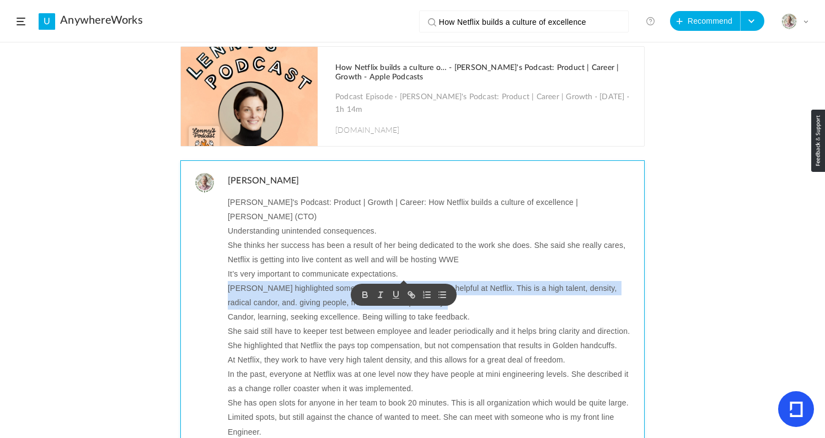
click at [401, 281] on p "Lenny highlighted some elements that he thinks are helpful at Netflix. This is …" at bounding box center [432, 295] width 408 height 29
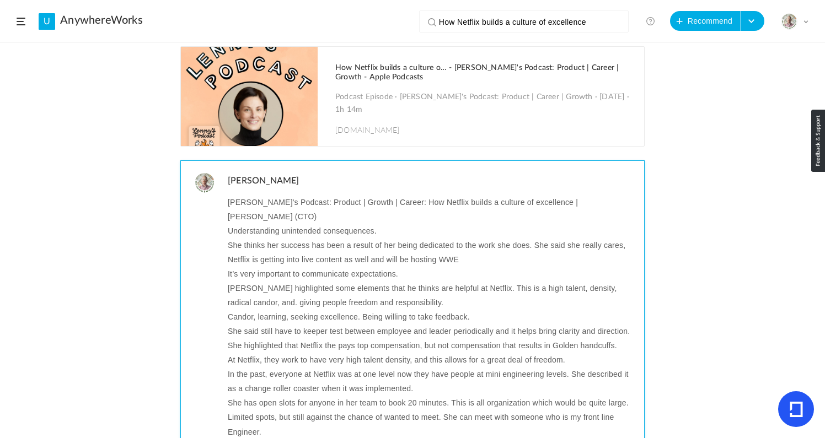
click at [276, 310] on p "Candor, learning, seeking excellence. Being willing to take feedback." at bounding box center [432, 317] width 408 height 14
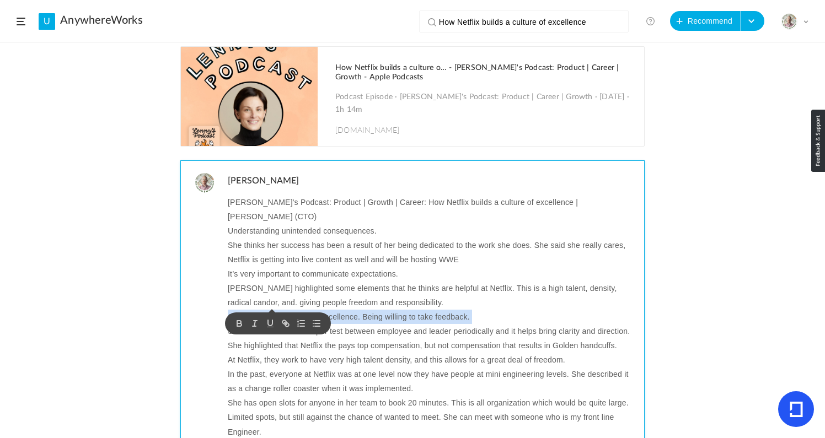
click at [276, 310] on p "Candor, learning, seeking excellence. Being willing to take feedback." at bounding box center [432, 317] width 408 height 14
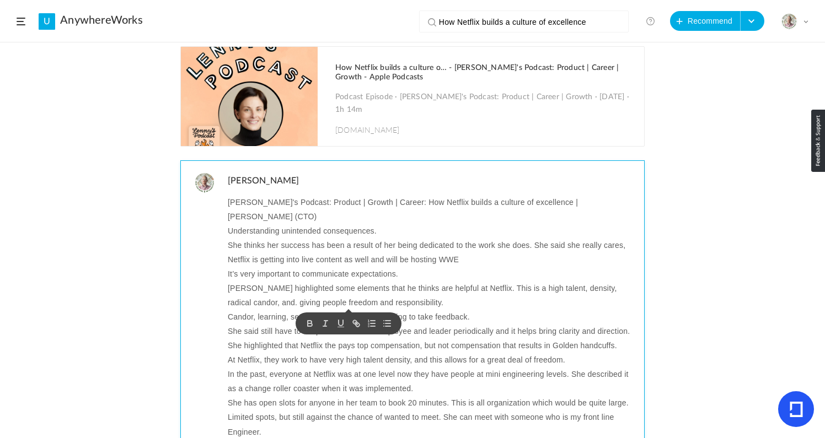
click at [239, 324] on p "She said still have to keeper test between employee and leader periodically and…" at bounding box center [432, 331] width 408 height 14
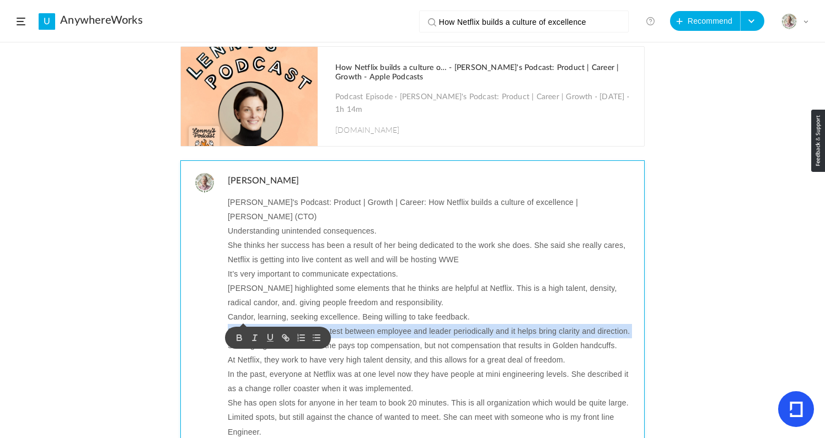
click at [239, 324] on p "She said still have to keeper test between employee and leader periodically and…" at bounding box center [432, 331] width 408 height 14
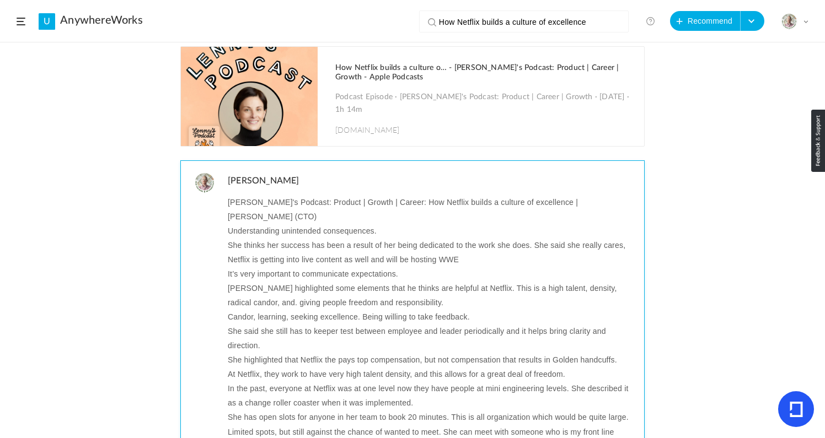
click at [375, 331] on p "She said she still has to keeper test between employee and leader periodically …" at bounding box center [432, 338] width 408 height 29
click at [273, 353] on p "She highlighted that Netflix the pays top compensation, but not compensation th…" at bounding box center [432, 360] width 408 height 14
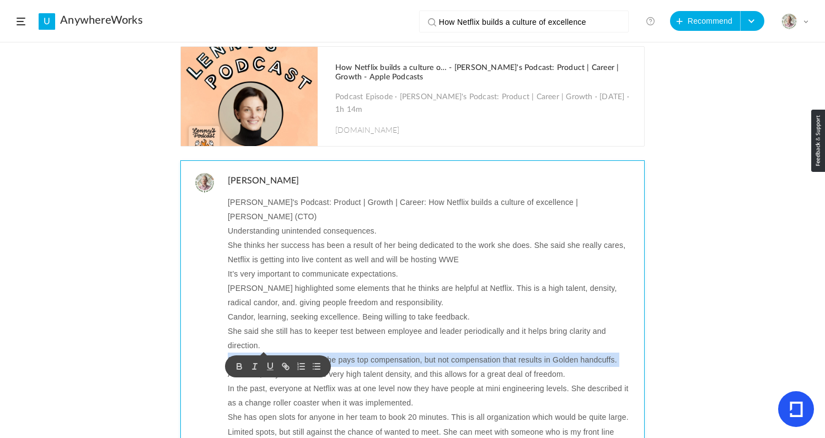
click at [273, 353] on p "She highlighted that Netflix the pays top compensation, but not compensation th…" at bounding box center [432, 360] width 408 height 14
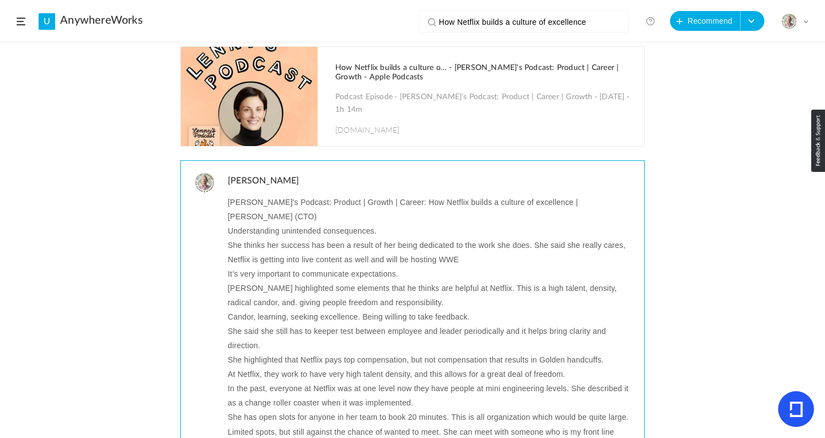
click at [341, 367] on p "At Netflix, they work to have very high talent density, and this allows for a g…" at bounding box center [432, 374] width 408 height 14
click at [301, 382] on p "In the past, everyone at Netflix was at one level now they have people at mini …" at bounding box center [432, 395] width 408 height 29
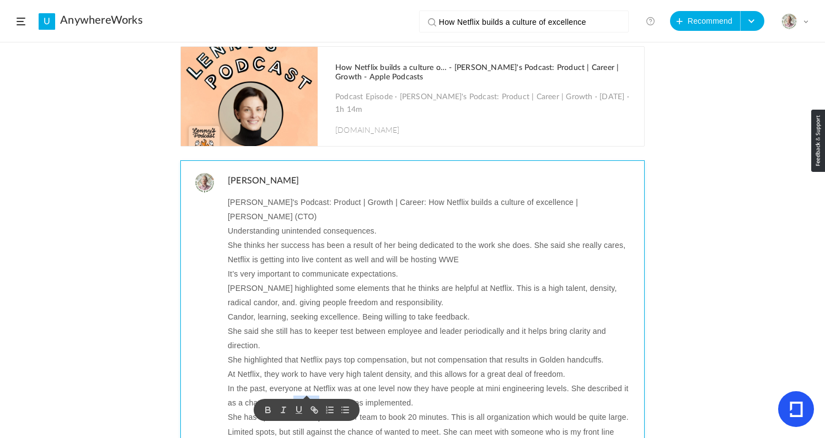
click at [301, 382] on p "In the past, everyone at Netflix was at one level now they have people at mini …" at bounding box center [432, 395] width 408 height 29
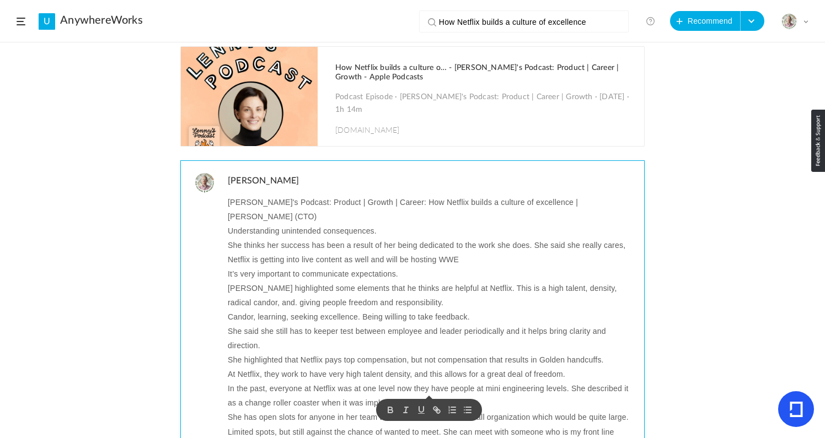
click at [251, 410] on p "She has open slots for anyone in her team to book 20 minutes. This is all organ…" at bounding box center [432, 431] width 408 height 43
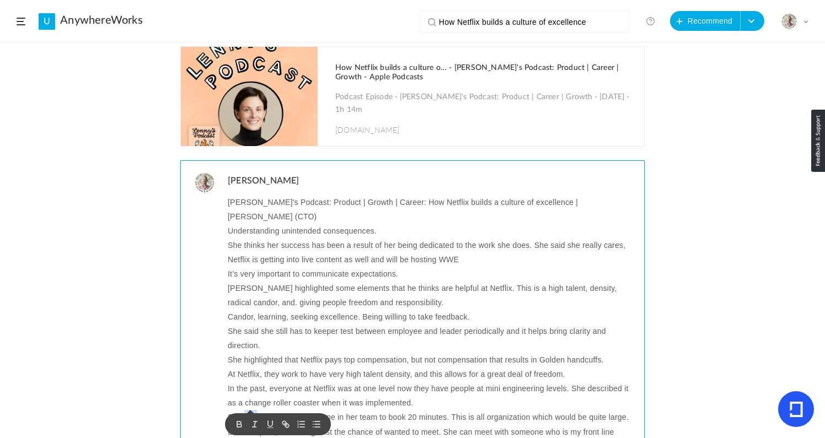
click at [251, 410] on p "She has open slots for anyone in her team to book 20 minutes. This is all organ…" at bounding box center [432, 431] width 408 height 43
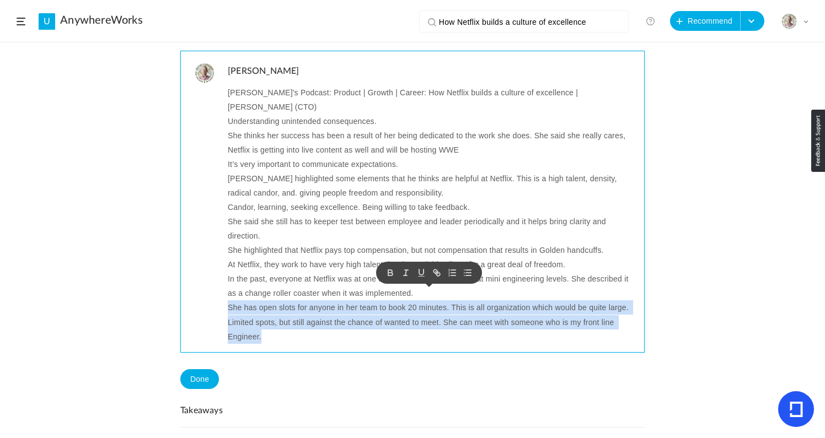
scroll to position [272, 0]
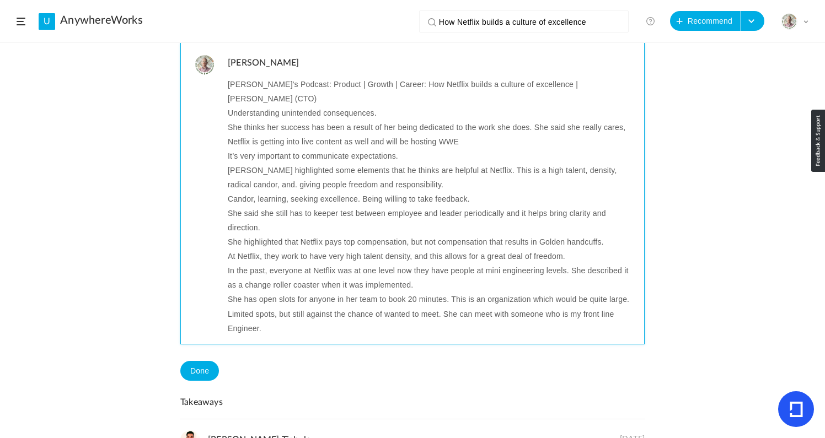
click at [308, 316] on p "She has open slots for anyone in her team to book 20 minutes. This is an organi…" at bounding box center [432, 313] width 408 height 43
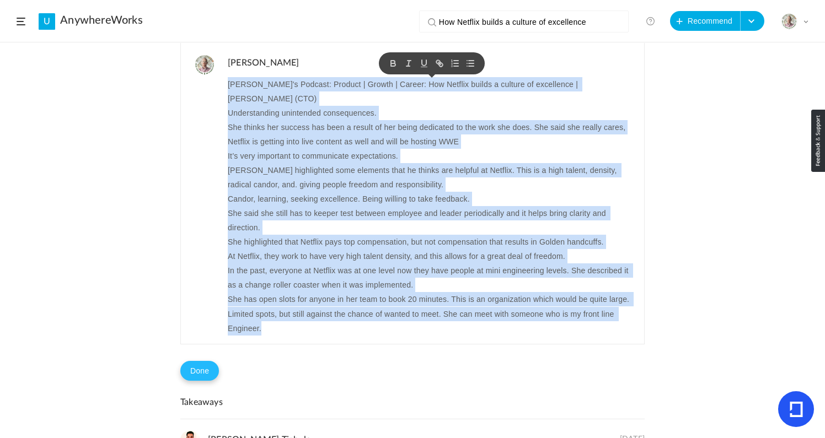
click at [202, 361] on button "Done" at bounding box center [199, 371] width 39 height 20
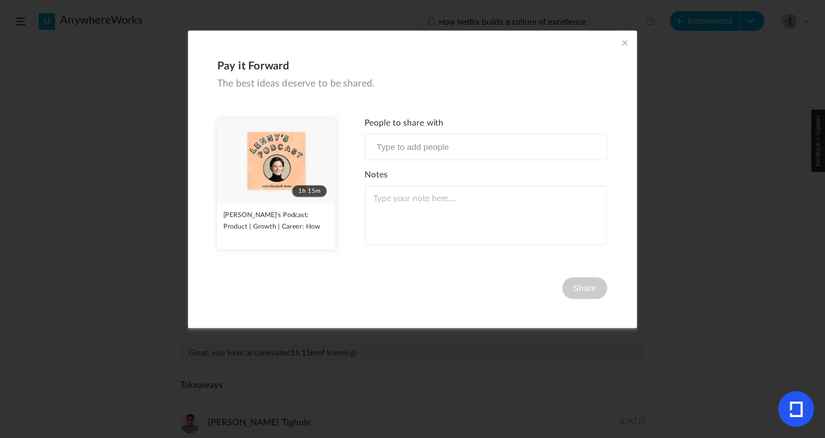
scroll to position [255, 0]
click at [619, 41] on span at bounding box center [624, 42] width 12 height 12
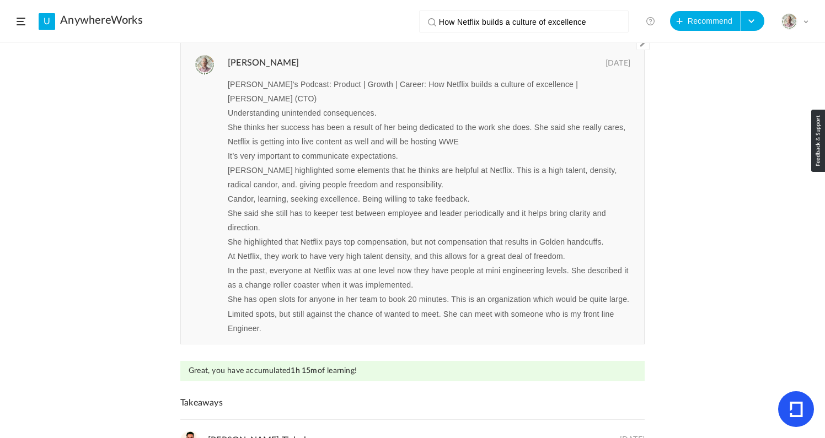
click at [22, 21] on span at bounding box center [21, 22] width 9 height 8
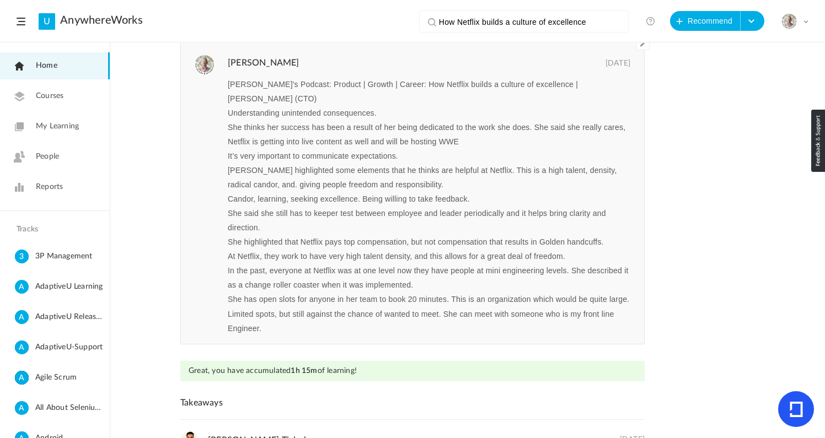
click at [48, 122] on span "My Learning" at bounding box center [57, 127] width 43 height 12
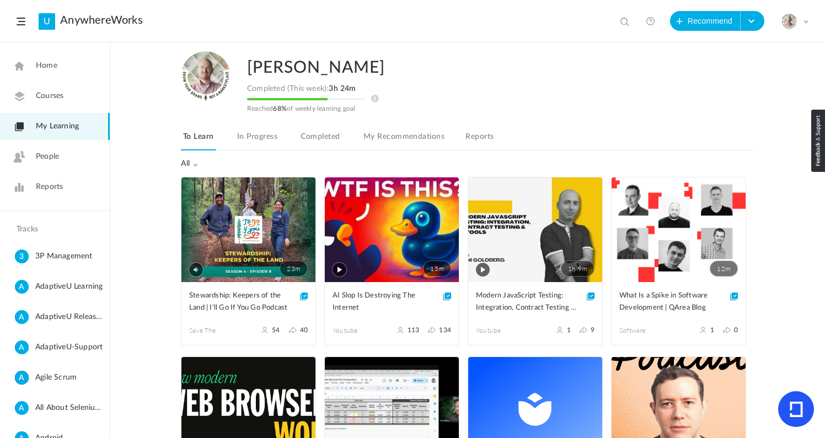
click at [316, 139] on link "Completed" at bounding box center [320, 140] width 44 height 21
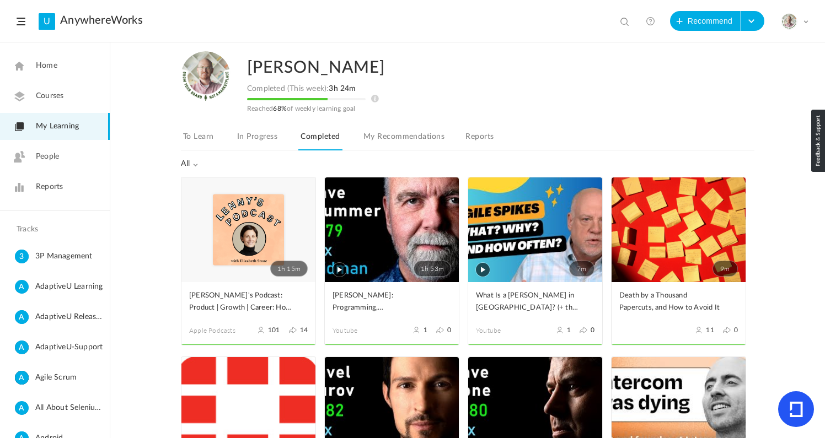
click at [256, 140] on link "In Progress" at bounding box center [257, 140] width 45 height 21
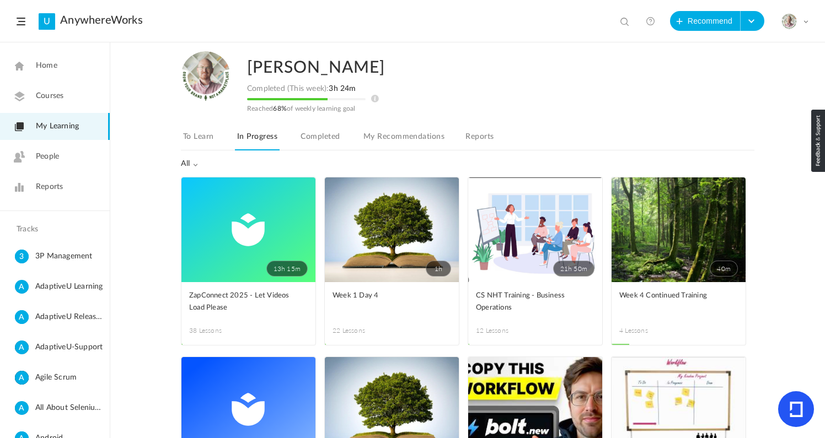
click at [195, 141] on link "To Learn" at bounding box center [198, 140] width 35 height 21
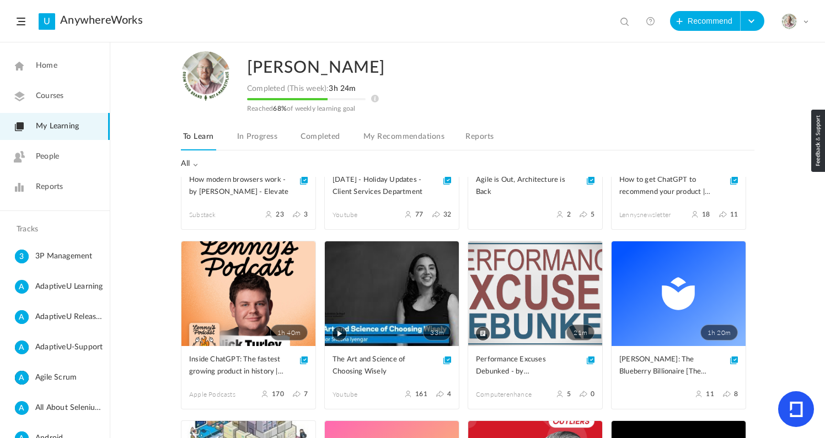
scroll to position [306, 0]
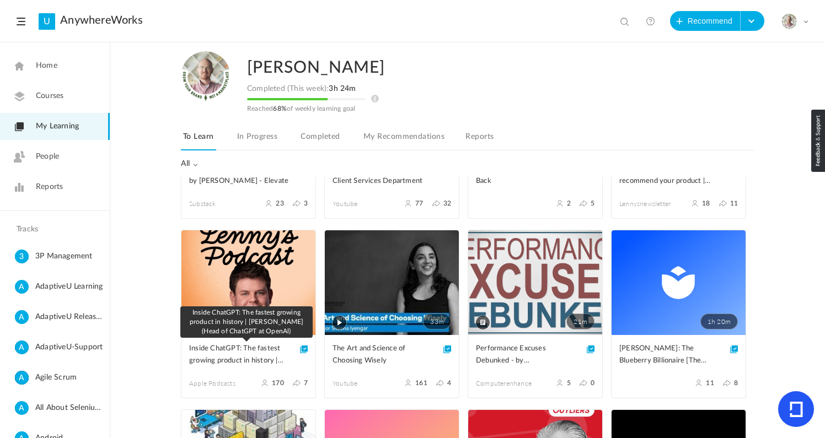
click at [222, 352] on span "Inside ChatGPT: The fastest growing product in history | Nick Turley (Head of C…" at bounding box center [240, 355] width 102 height 24
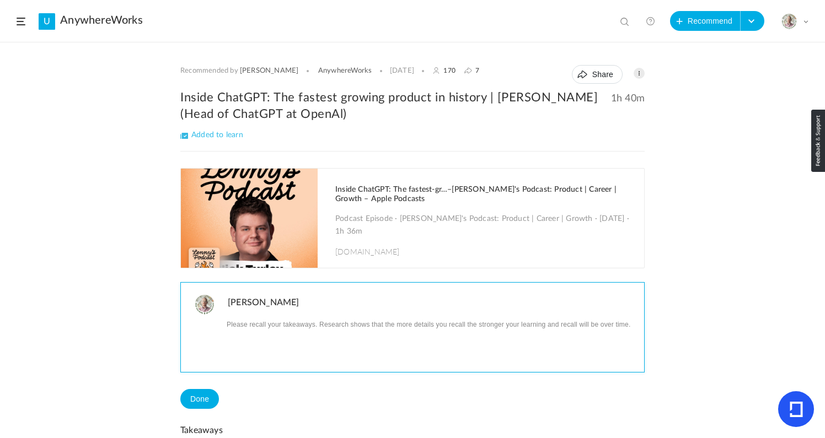
click at [325, 329] on p at bounding box center [432, 324] width 408 height 14
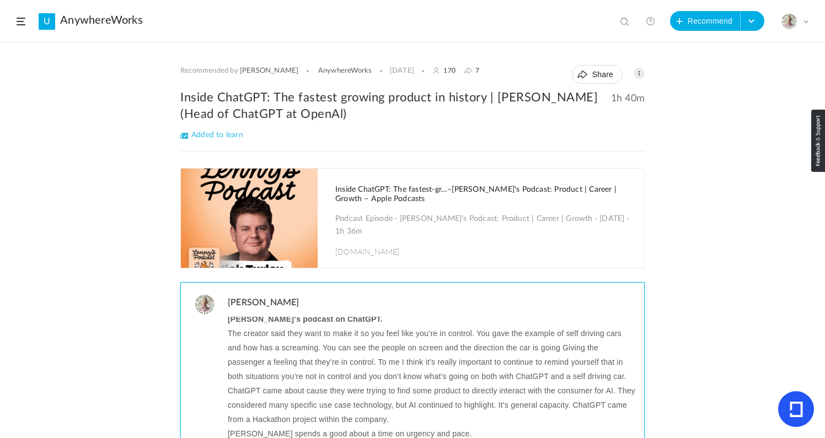
scroll to position [51, 0]
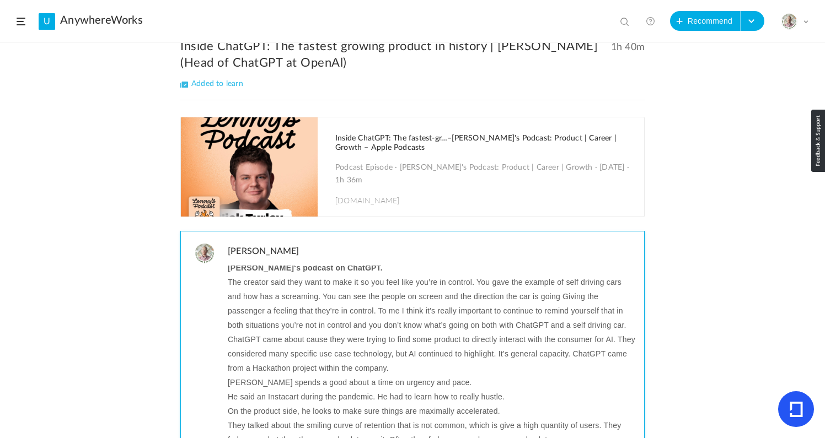
click at [346, 283] on p "The creator said they want to make it so you feel like you’re in control. You g…" at bounding box center [432, 303] width 408 height 57
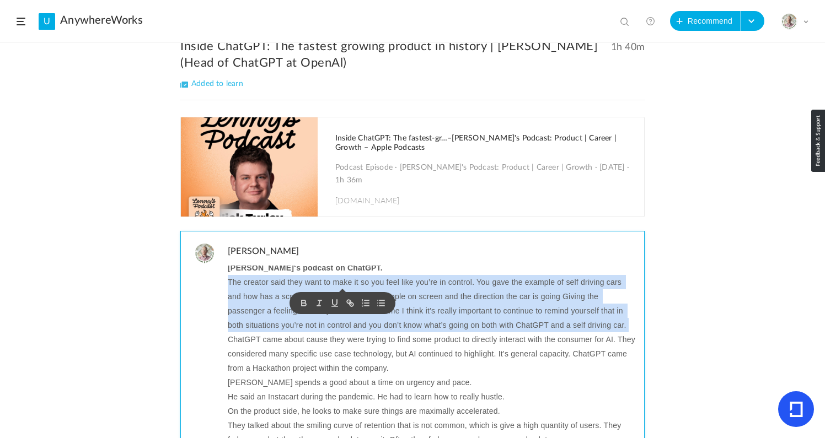
click at [346, 283] on p "The creator said they want to make it so you feel like you’re in control. You g…" at bounding box center [432, 303] width 408 height 57
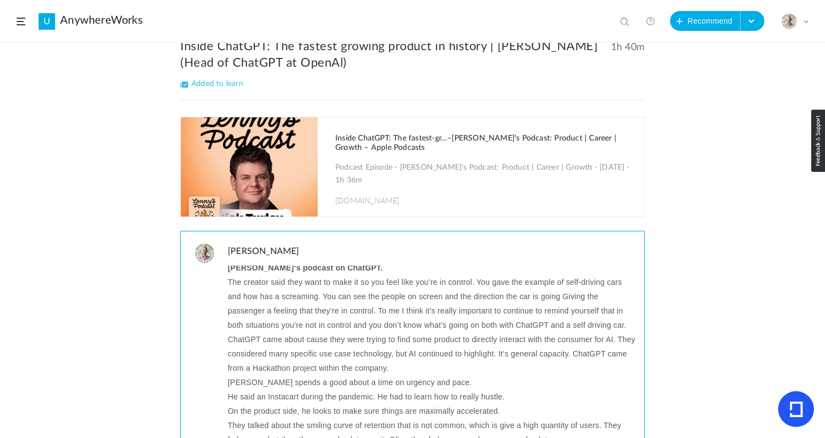
click at [266, 281] on p "The creator said they want to make it so you feel like you’re in control. You g…" at bounding box center [432, 303] width 408 height 57
drag, startPoint x: 268, startPoint y: 281, endPoint x: 224, endPoint y: 283, distance: 44.2
click at [225, 283] on div "Lenny‘s podcast on ChatGPT. The creator said they want to make it so you feel l…" at bounding box center [434, 404] width 419 height 276
click at [340, 285] on p "Nick said they want to make it so you feel like you’re in control. You gave the…" at bounding box center [432, 303] width 408 height 57
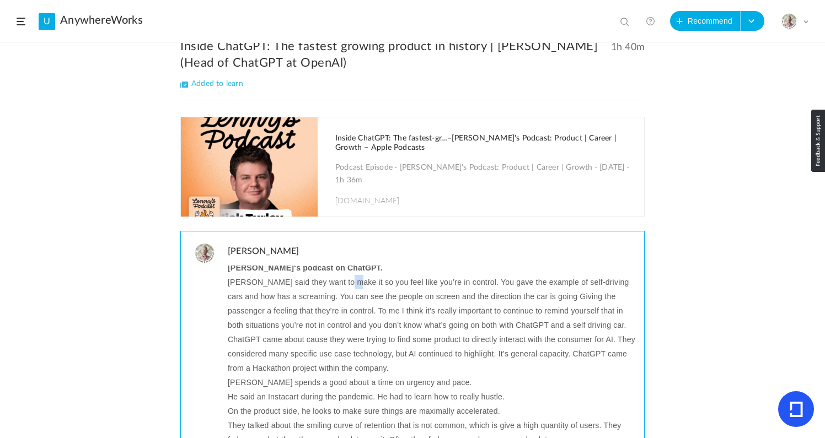
click at [340, 285] on p "Nick said they want to make it so you feel like you’re in control. You gave the…" at bounding box center [432, 303] width 408 height 57
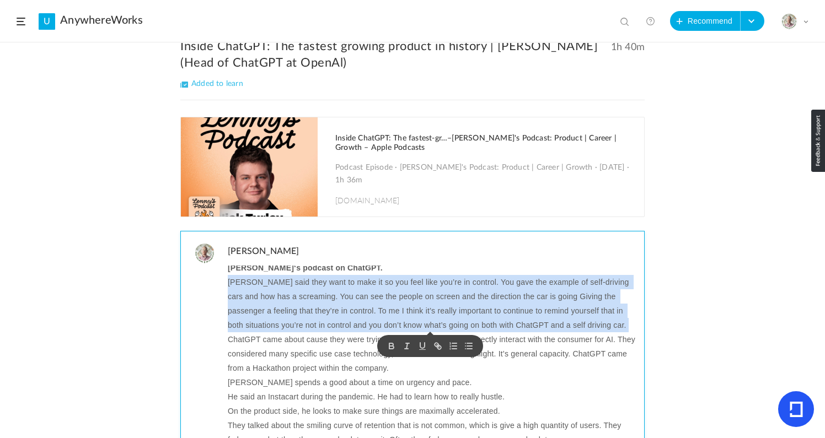
click at [270, 300] on p "Nick said they want to make it so you feel like you’re in control. You gave the…" at bounding box center [432, 303] width 408 height 57
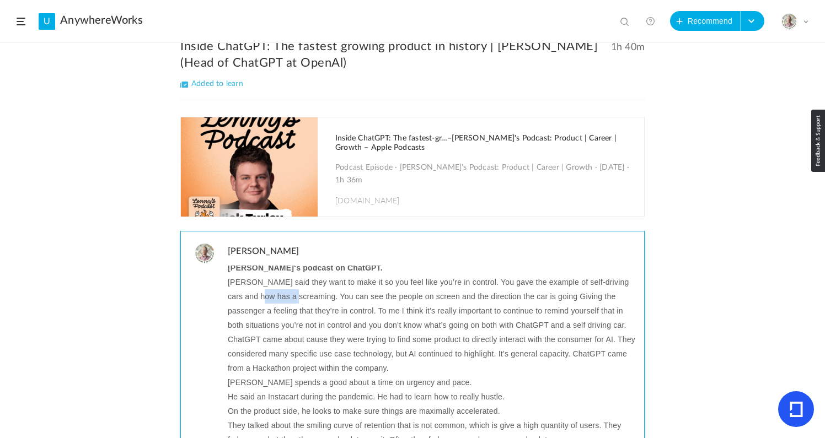
click at [270, 300] on p "Nick said they want to make it so you feel like you’re in control. You gave the…" at bounding box center [432, 303] width 408 height 57
click at [267, 341] on p "ChatGPT came about cause they were trying to find some product to directly inte…" at bounding box center [432, 353] width 408 height 43
click at [371, 384] on p "Nick spends a good about a time on urgency and pace." at bounding box center [432, 382] width 408 height 14
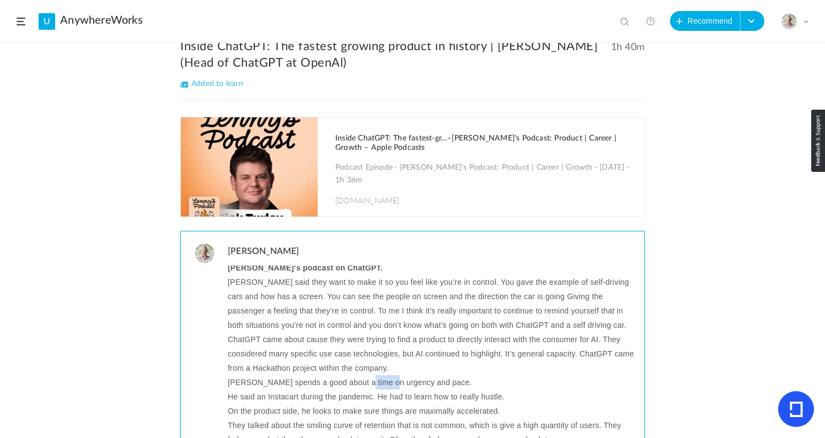
click at [371, 384] on p "Nick spends a good about a time on urgency and pace." at bounding box center [432, 382] width 408 height 14
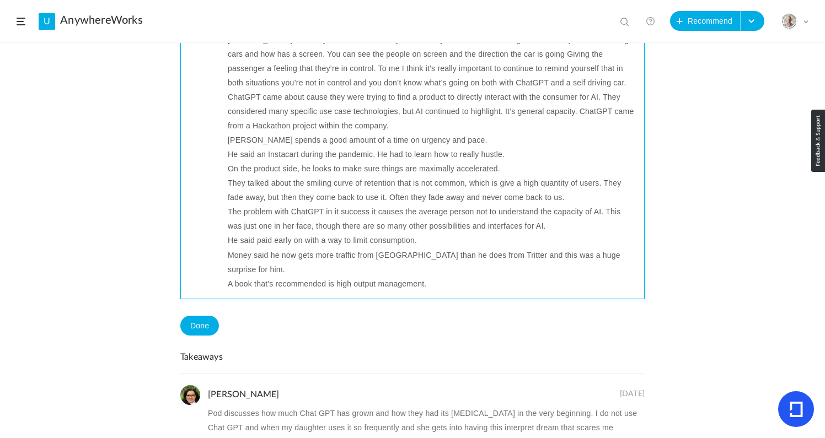
scroll to position [317, 0]
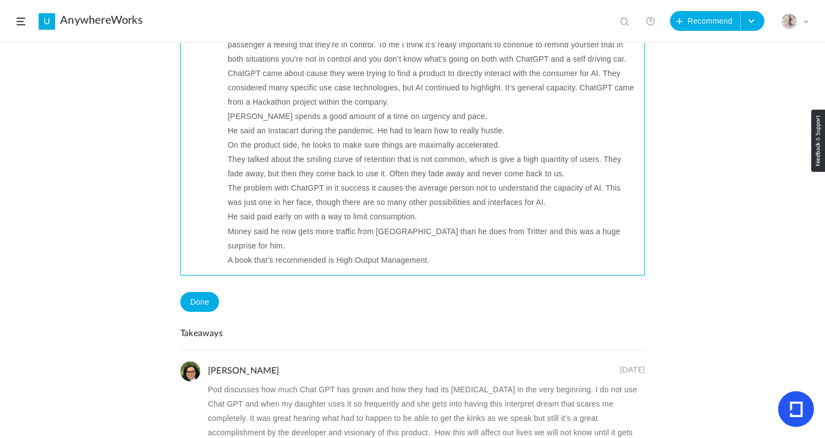
click at [364, 189] on p "The problem with ChatGPT in it success it causes the average person not to unde…" at bounding box center [432, 195] width 408 height 29
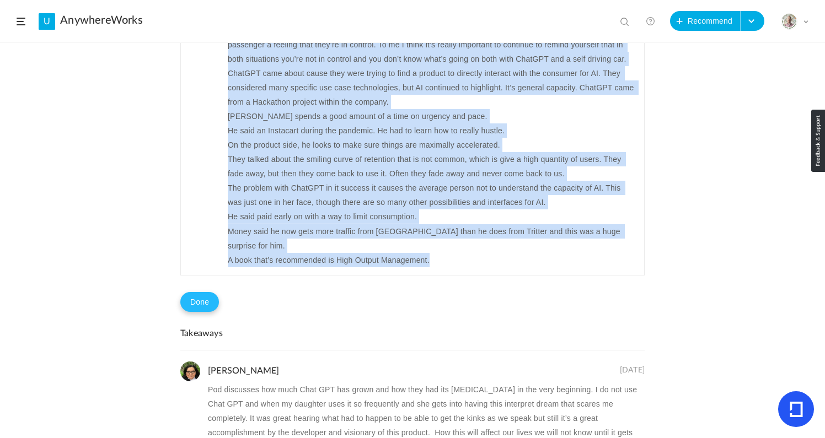
click at [196, 306] on button "Done" at bounding box center [199, 302] width 39 height 20
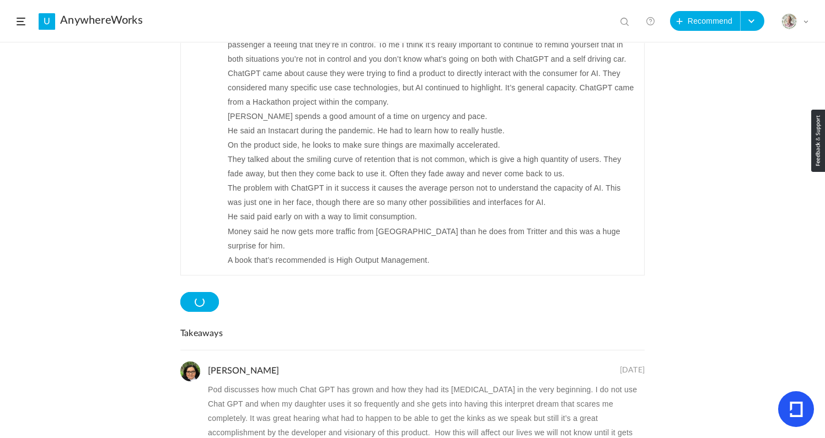
scroll to position [0, 0]
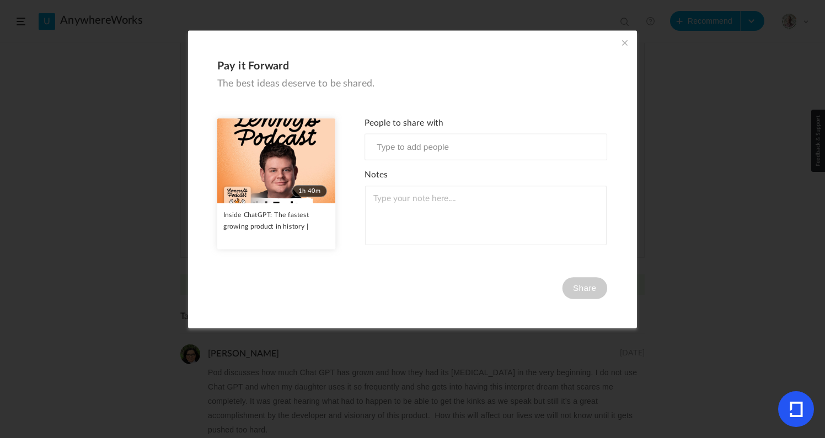
click at [623, 44] on span at bounding box center [624, 42] width 12 height 12
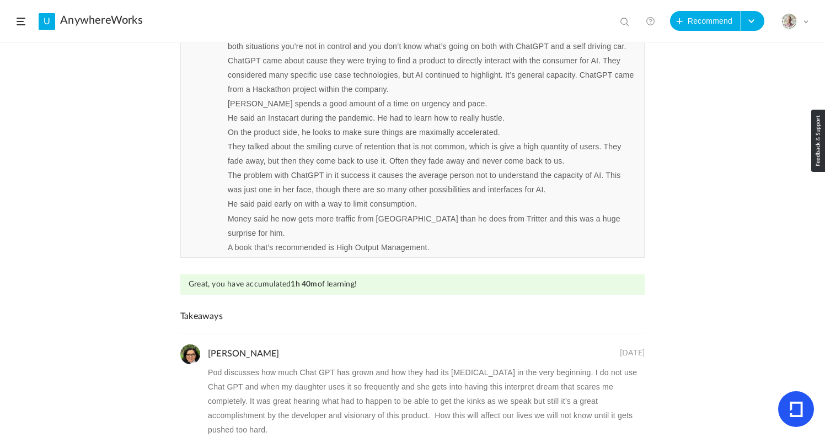
click at [95, 251] on div "Recommended by Jillian AnywhereWorks 31 Aug 170 7 Share Edit Delete" at bounding box center [412, 240] width 825 height 395
click at [131, 201] on div "Recommended by Jillian AnywhereWorks 31 Aug 170 7 Share Edit Delete" at bounding box center [412, 240] width 825 height 395
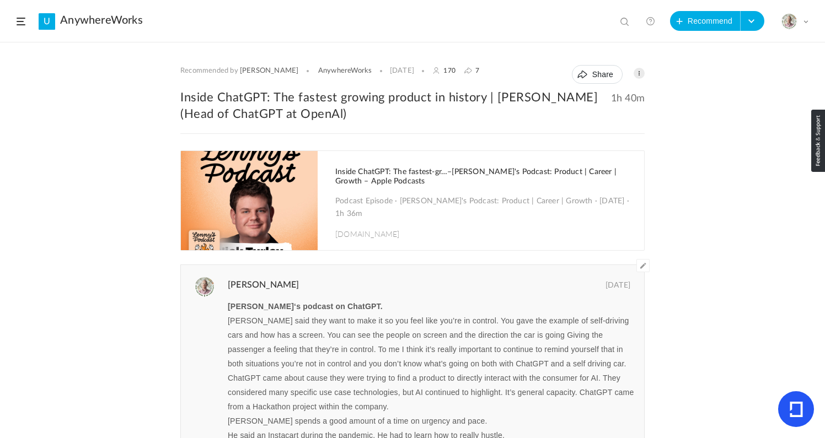
click at [21, 22] on span at bounding box center [21, 22] width 9 height 8
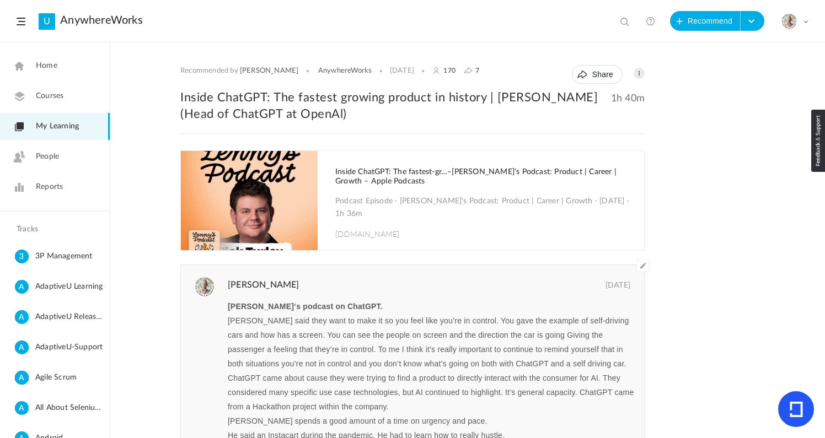
click at [48, 132] on link "My Learning" at bounding box center [55, 126] width 110 height 27
